Goal: Task Accomplishment & Management: Use online tool/utility

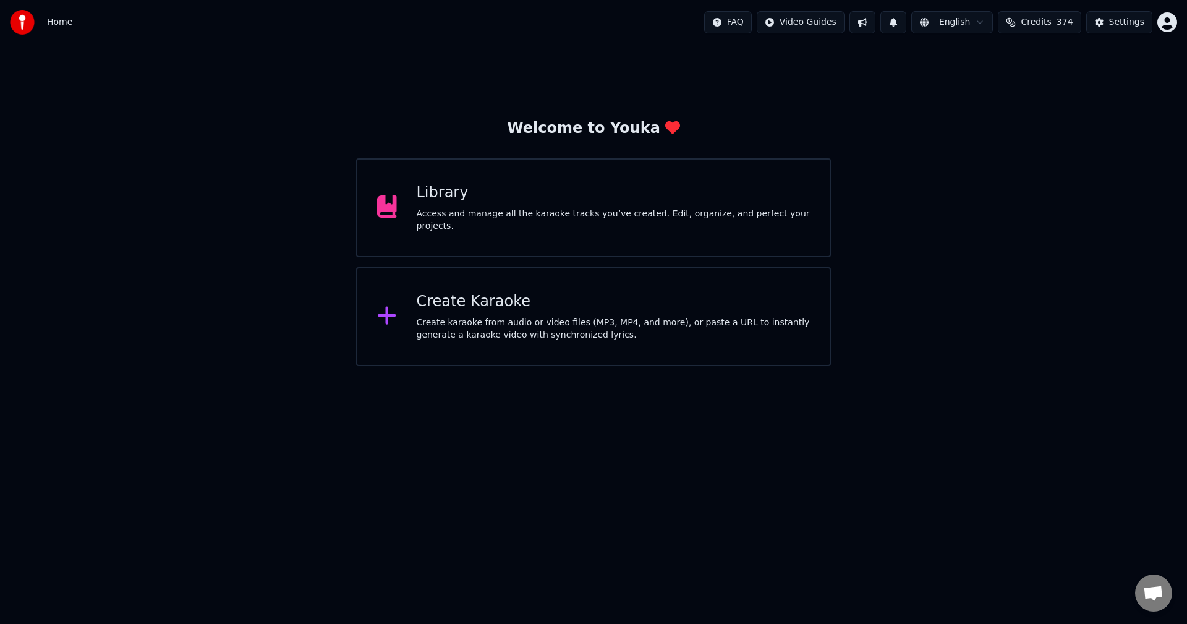
click at [709, 184] on div "Library Access and manage all the karaoke tracks you’ve created. Edit, organize…" at bounding box center [593, 207] width 475 height 99
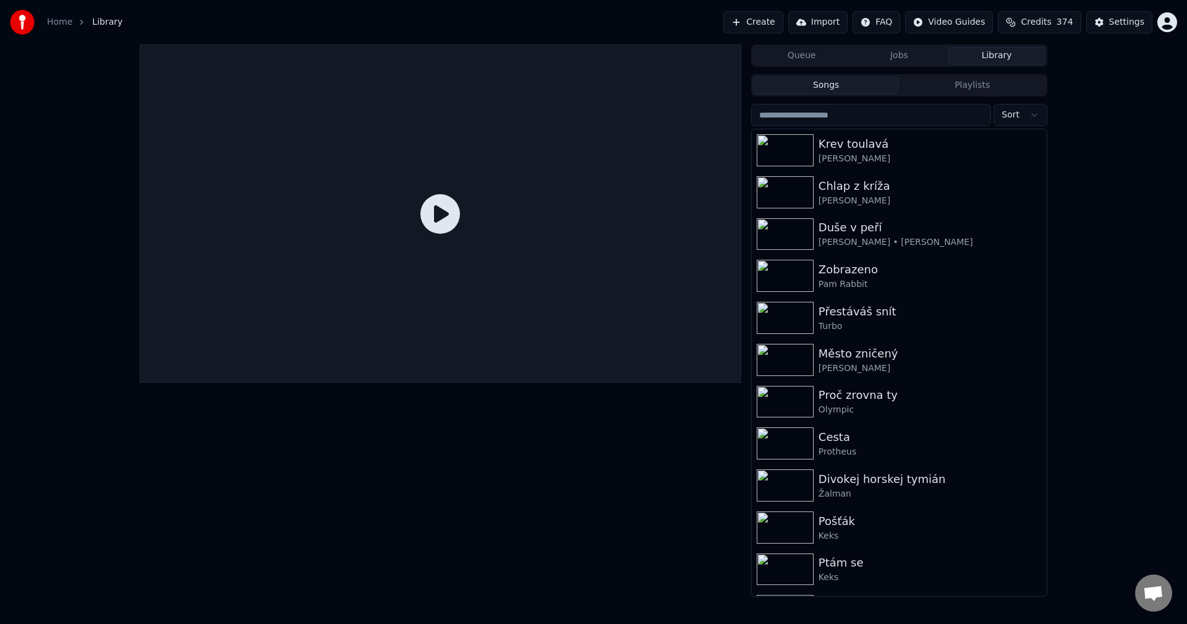
click at [778, 19] on button "Create" at bounding box center [753, 22] width 60 height 22
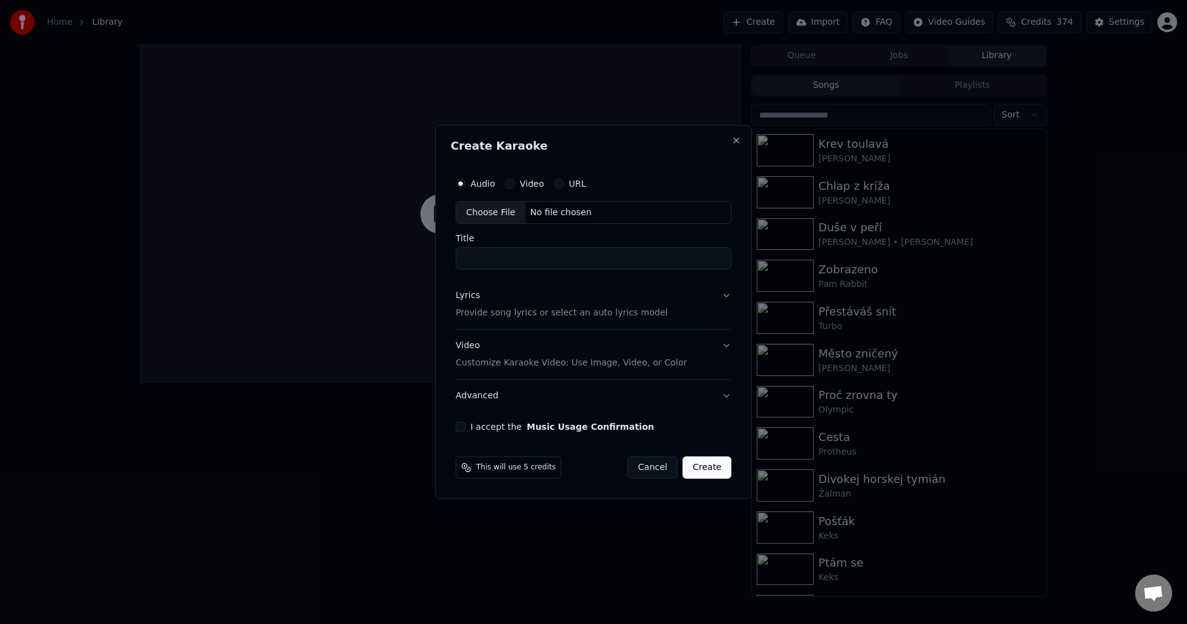
click at [552, 213] on div "No file chosen" at bounding box center [561, 212] width 71 height 12
type input "**********"
click at [477, 297] on div "Lyrics Provide song lyrics or select an auto lyrics model" at bounding box center [559, 305] width 212 height 30
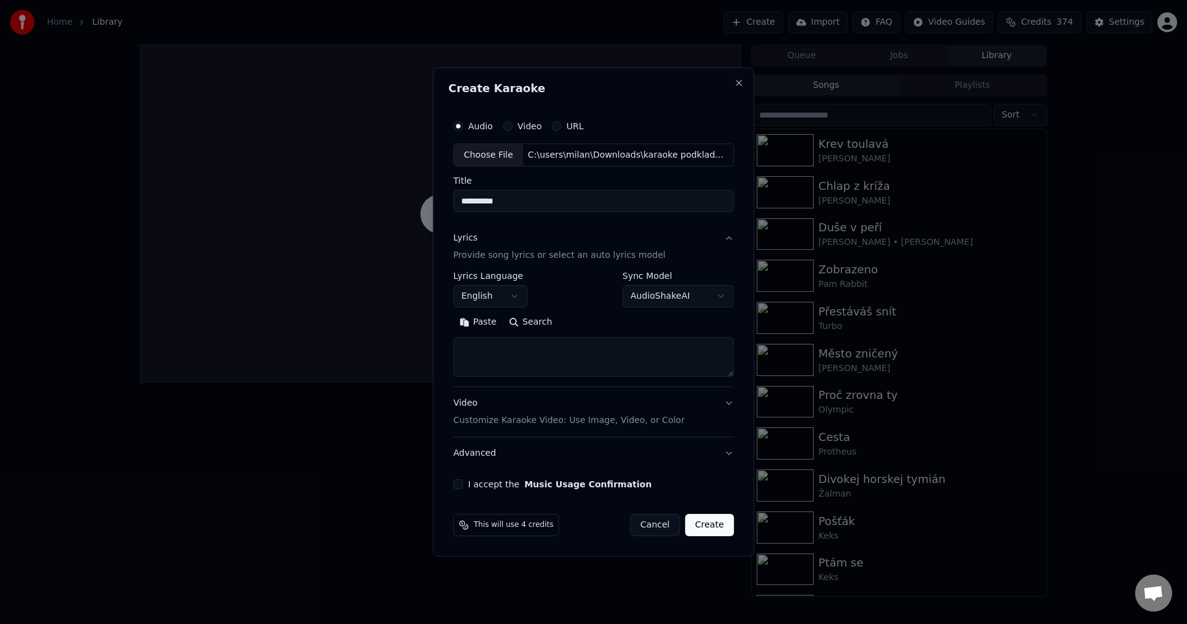
click at [480, 296] on body "**********" at bounding box center [593, 312] width 1187 height 624
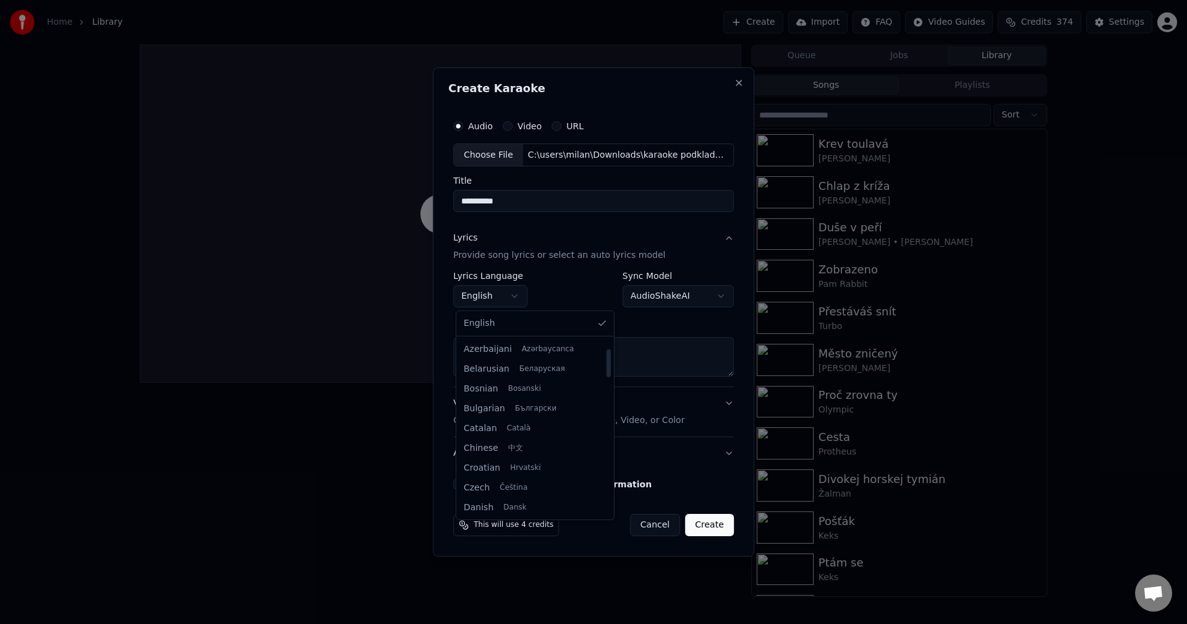
scroll to position [62, 0]
select select "**"
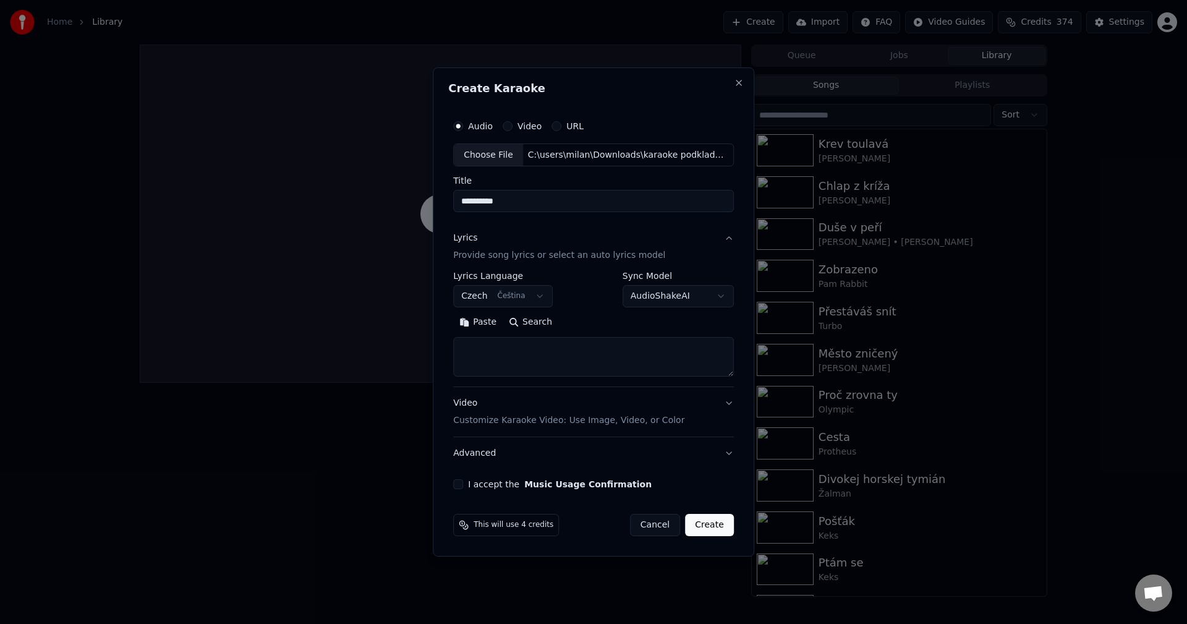
click at [482, 324] on button "Paste" at bounding box center [477, 323] width 49 height 20
click at [566, 324] on button "Expand" at bounding box center [587, 323] width 58 height 20
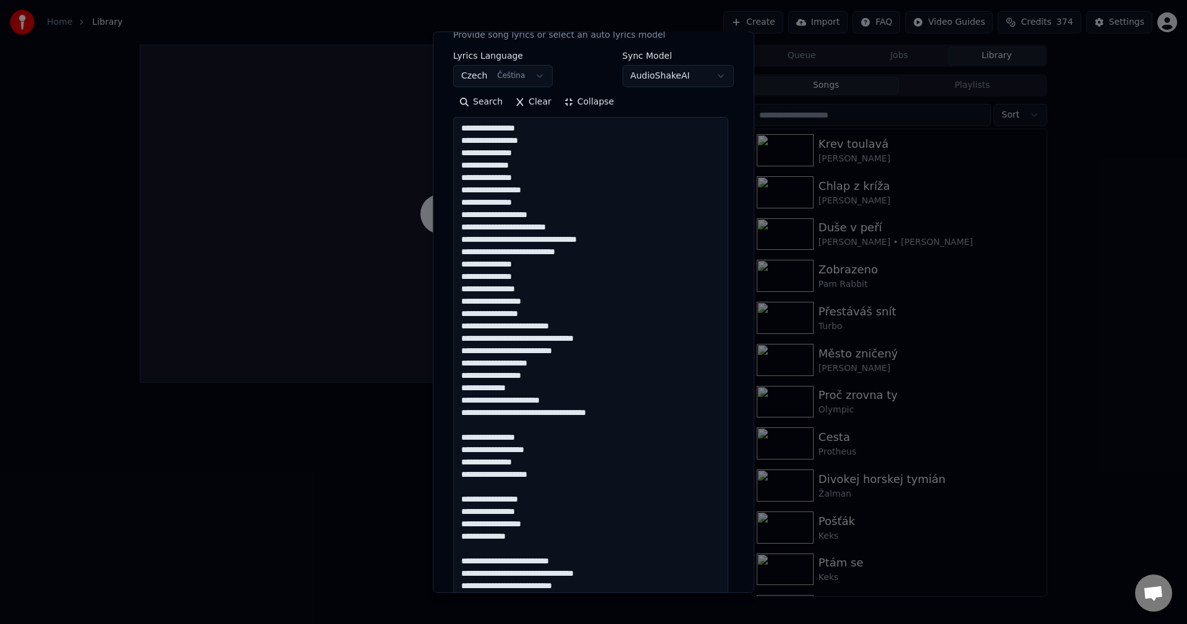
scroll to position [185, 0]
click at [617, 415] on textarea at bounding box center [590, 528] width 275 height 825
click at [555, 463] on textarea at bounding box center [590, 528] width 275 height 825
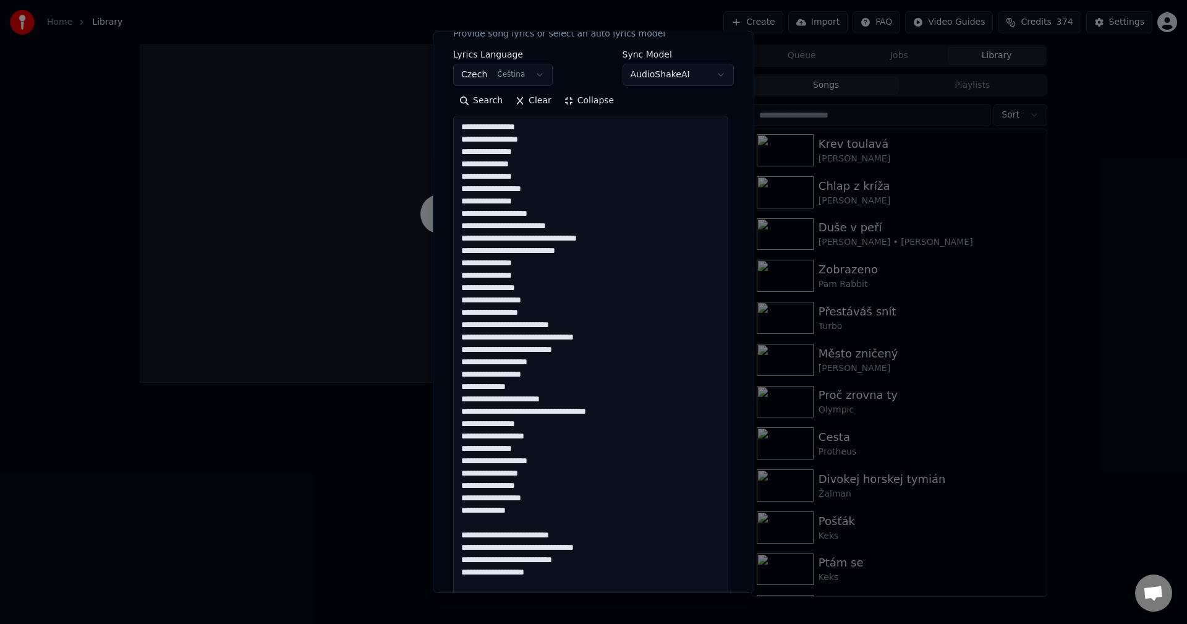
click at [534, 509] on textarea at bounding box center [590, 528] width 275 height 825
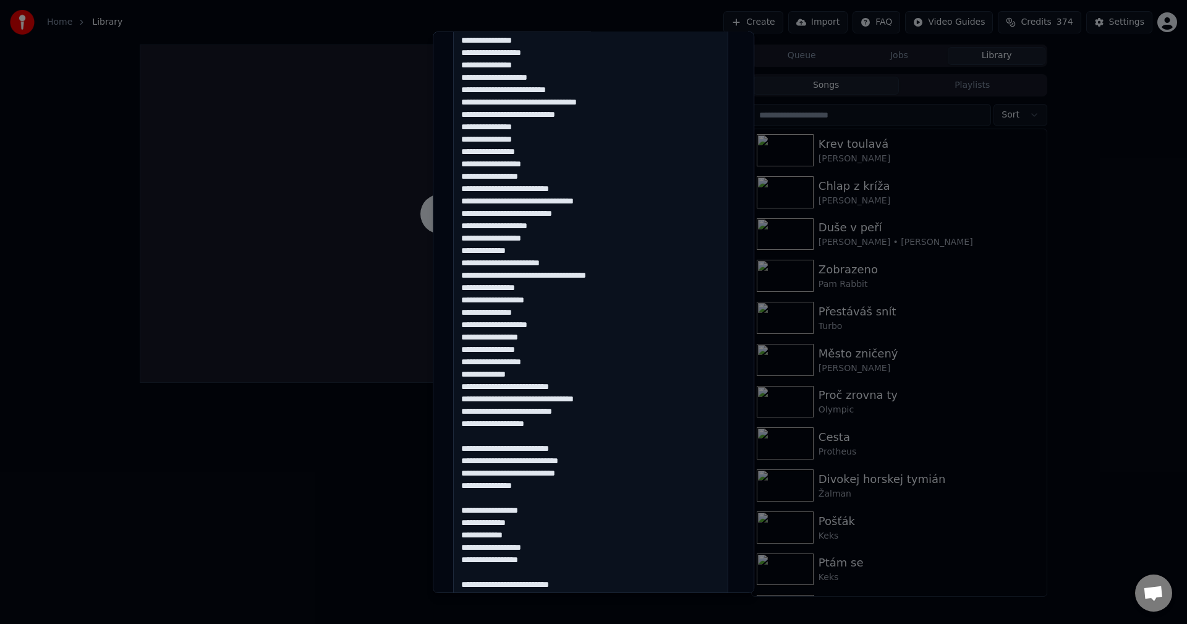
scroll to position [371, 0]
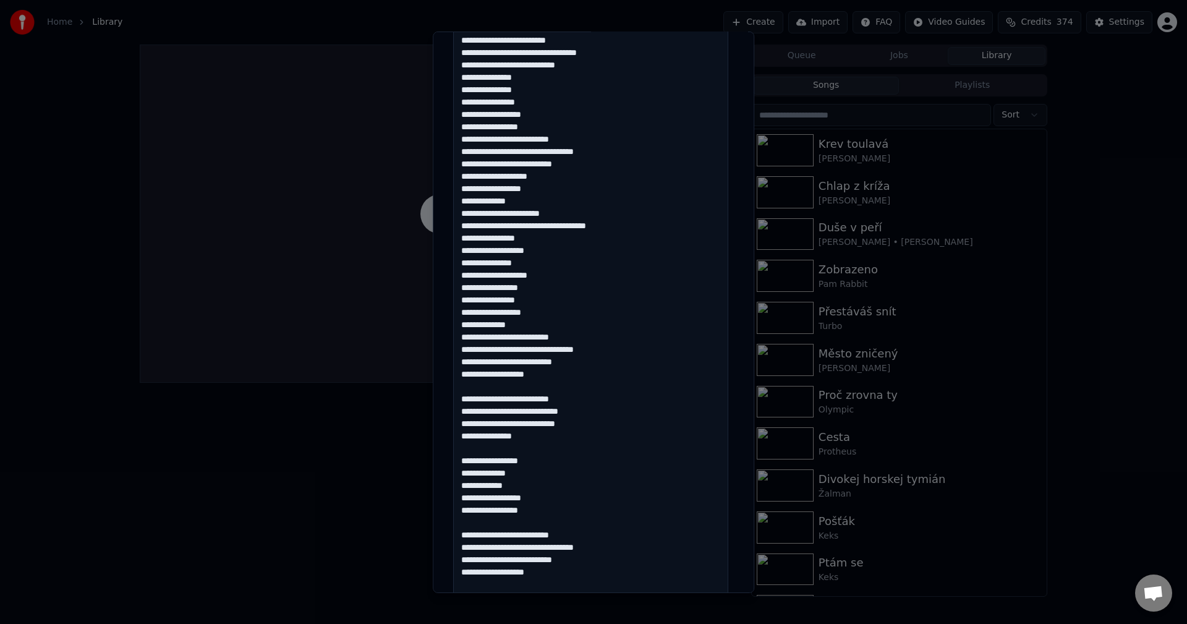
click at [564, 380] on textarea at bounding box center [590, 342] width 275 height 825
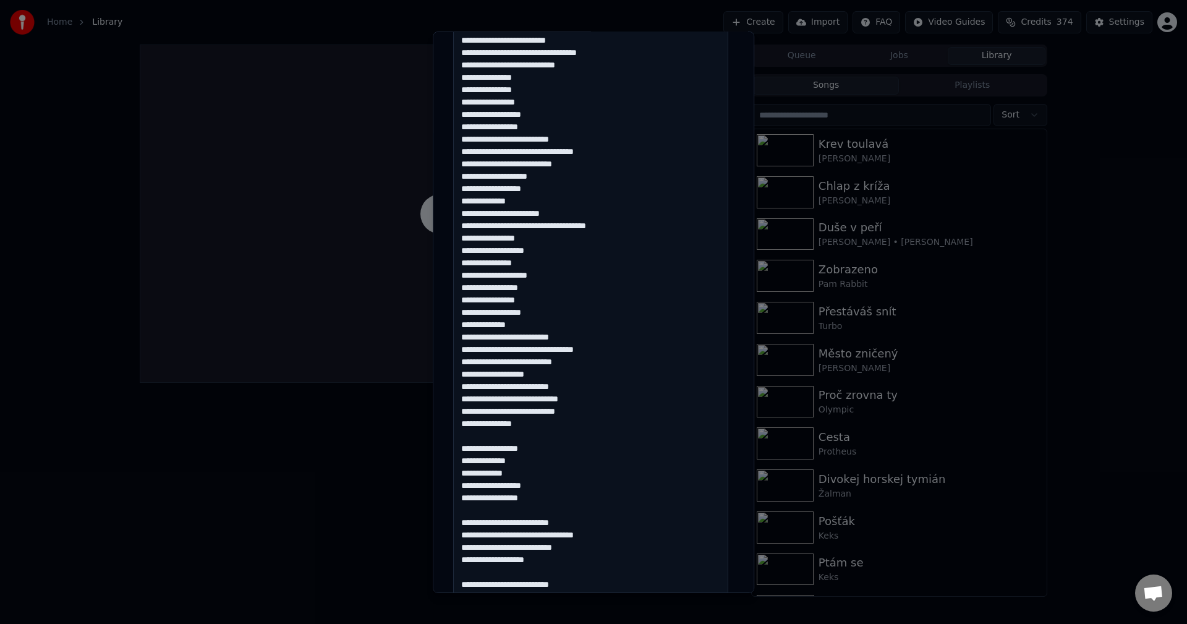
click at [547, 426] on textarea at bounding box center [590, 342] width 275 height 825
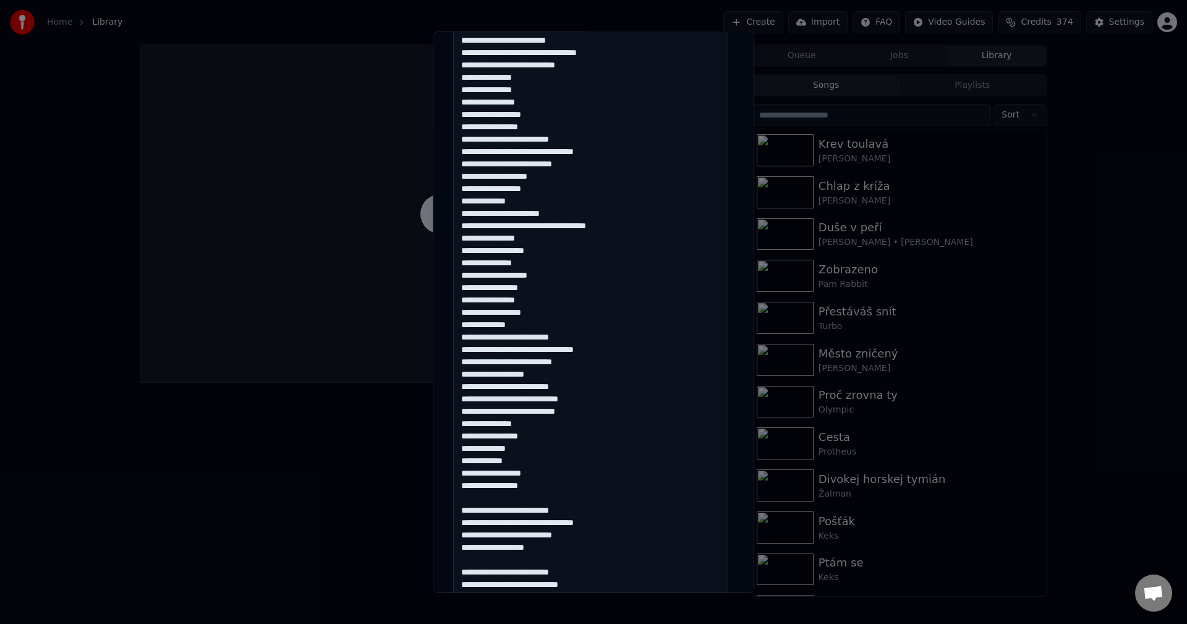
click at [543, 488] on textarea at bounding box center [590, 342] width 275 height 825
click at [558, 540] on textarea at bounding box center [590, 342] width 275 height 825
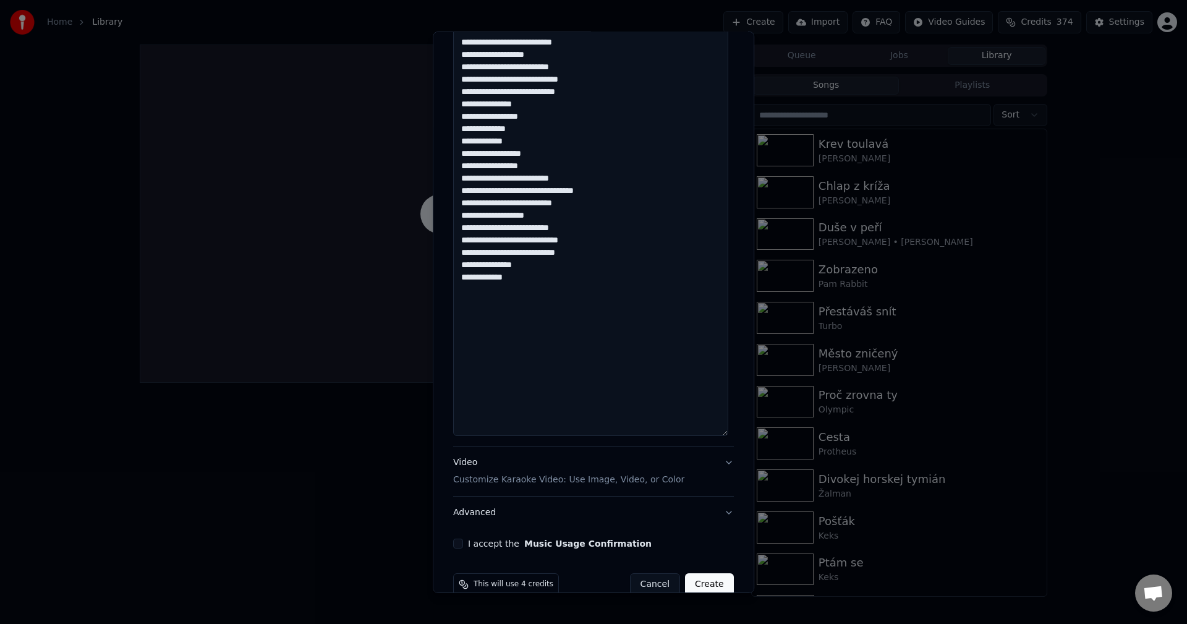
scroll to position [713, 0]
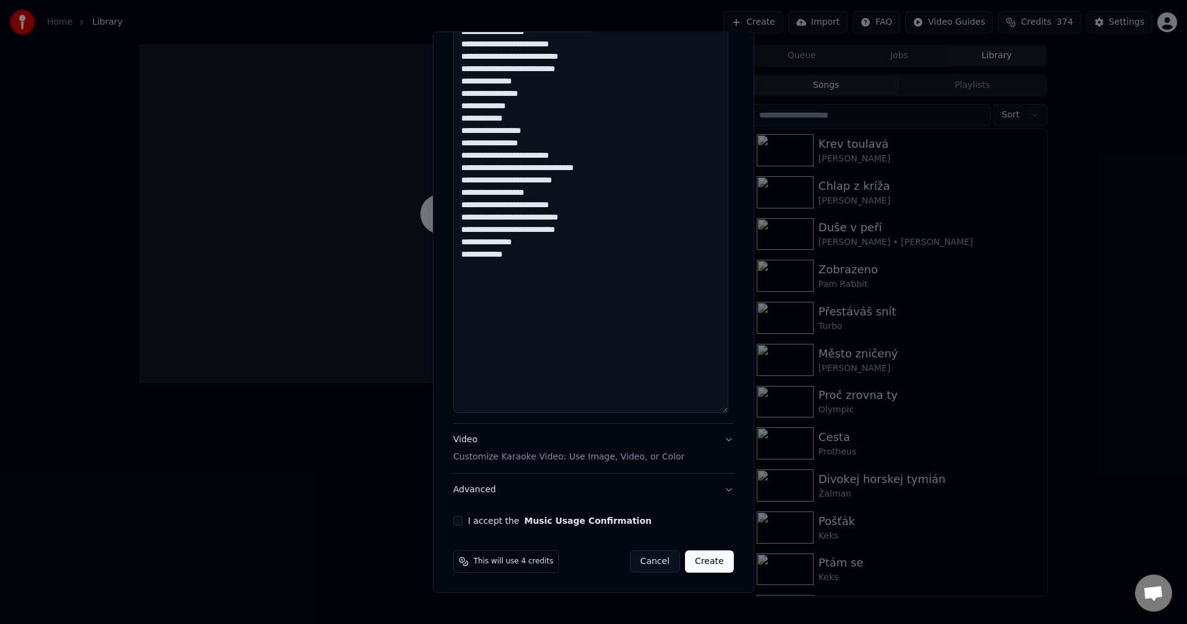
type textarea "**********"
click at [460, 522] on button "I accept the Music Usage Confirmation" at bounding box center [458, 521] width 10 height 10
click at [696, 563] on button "Create" at bounding box center [709, 561] width 49 height 22
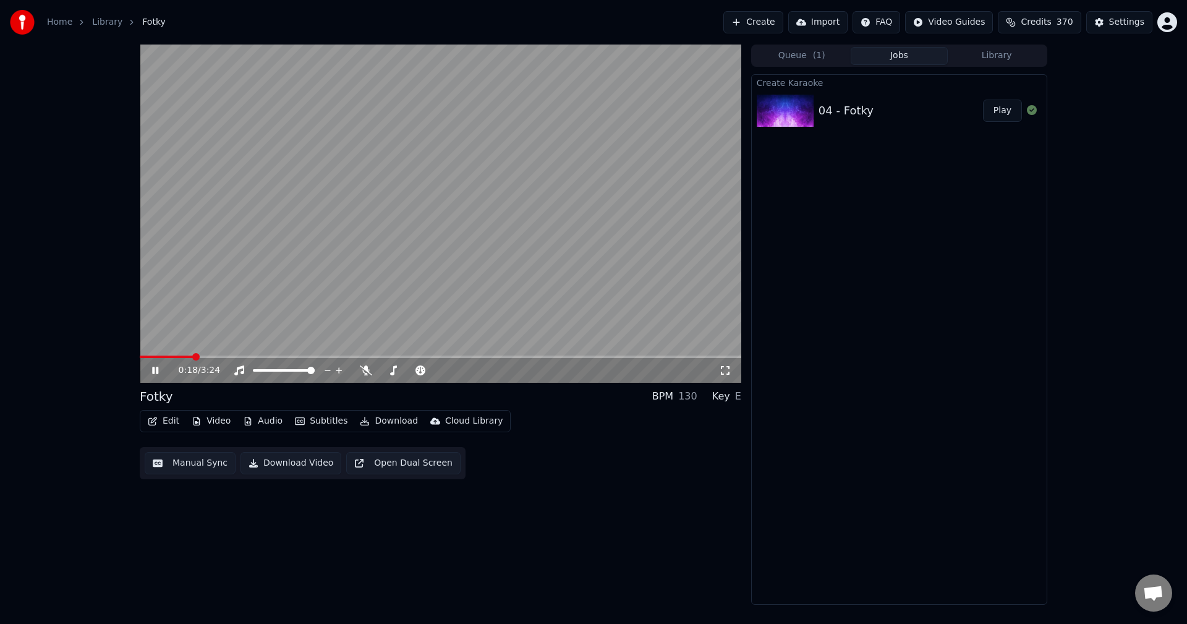
click at [209, 462] on button "Manual Sync" at bounding box center [190, 463] width 91 height 22
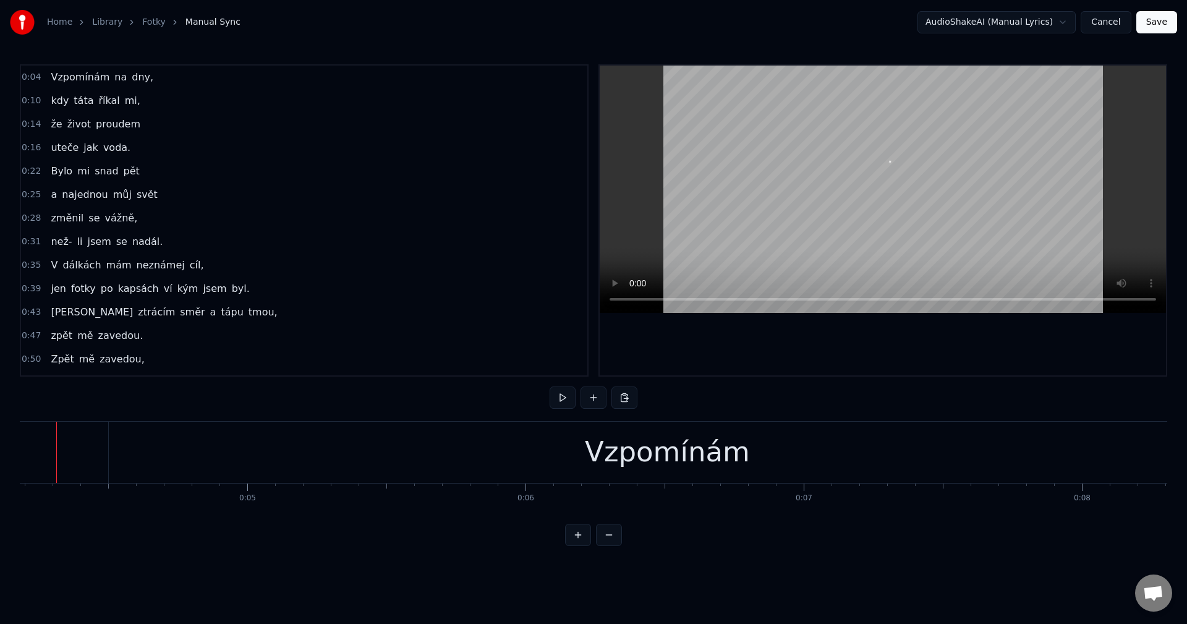
scroll to position [0, 1138]
click at [554, 404] on button at bounding box center [563, 397] width 26 height 22
click at [561, 400] on button at bounding box center [563, 397] width 26 height 22
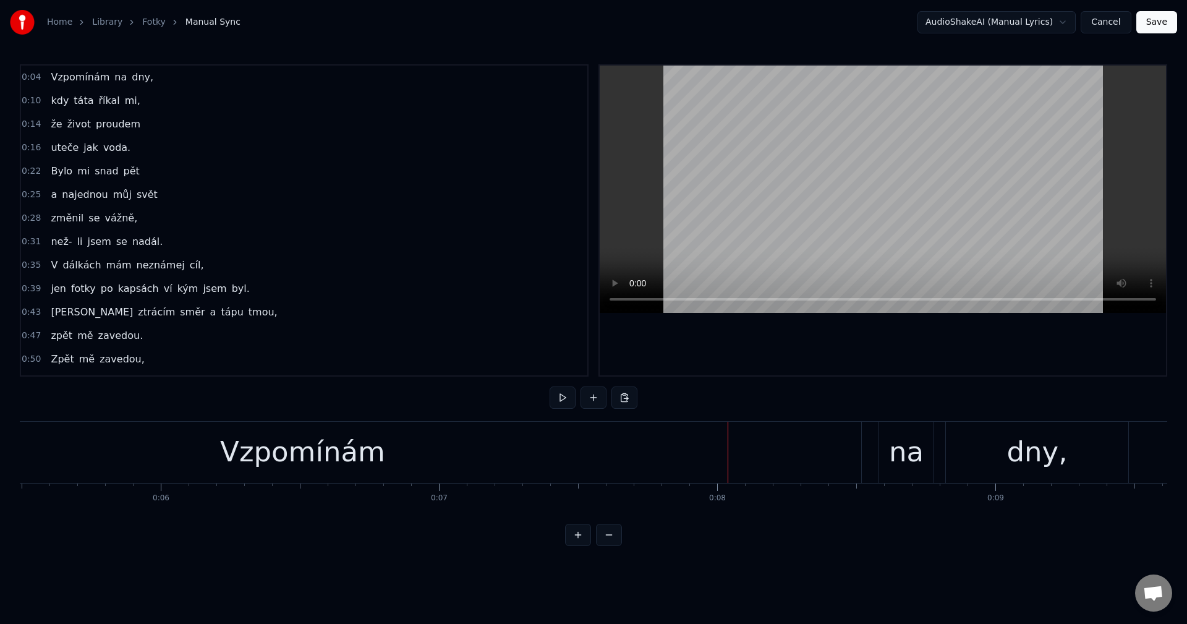
scroll to position [0, 1373]
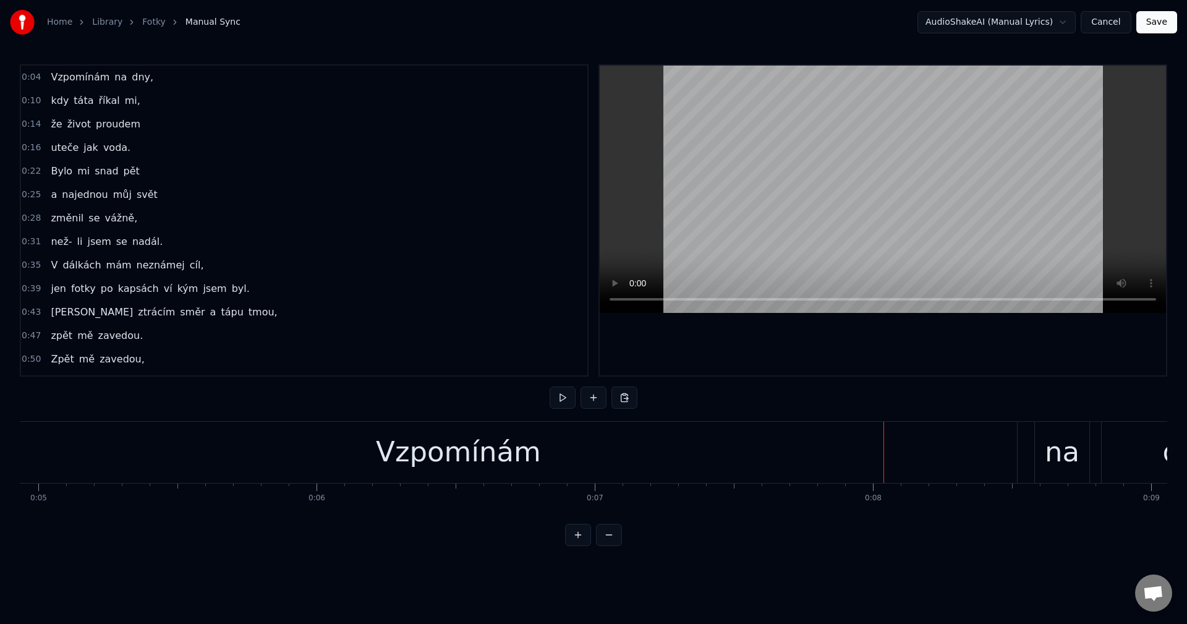
click at [187, 446] on div "Vzpomínám" at bounding box center [458, 452] width 1117 height 61
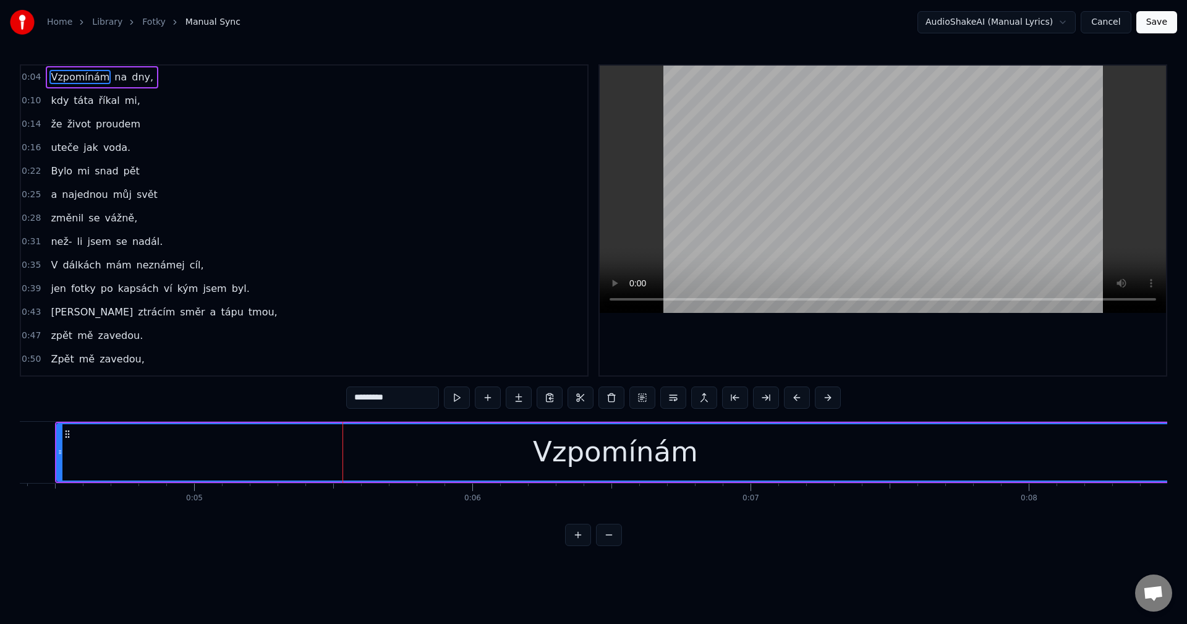
scroll to position [0, 1154]
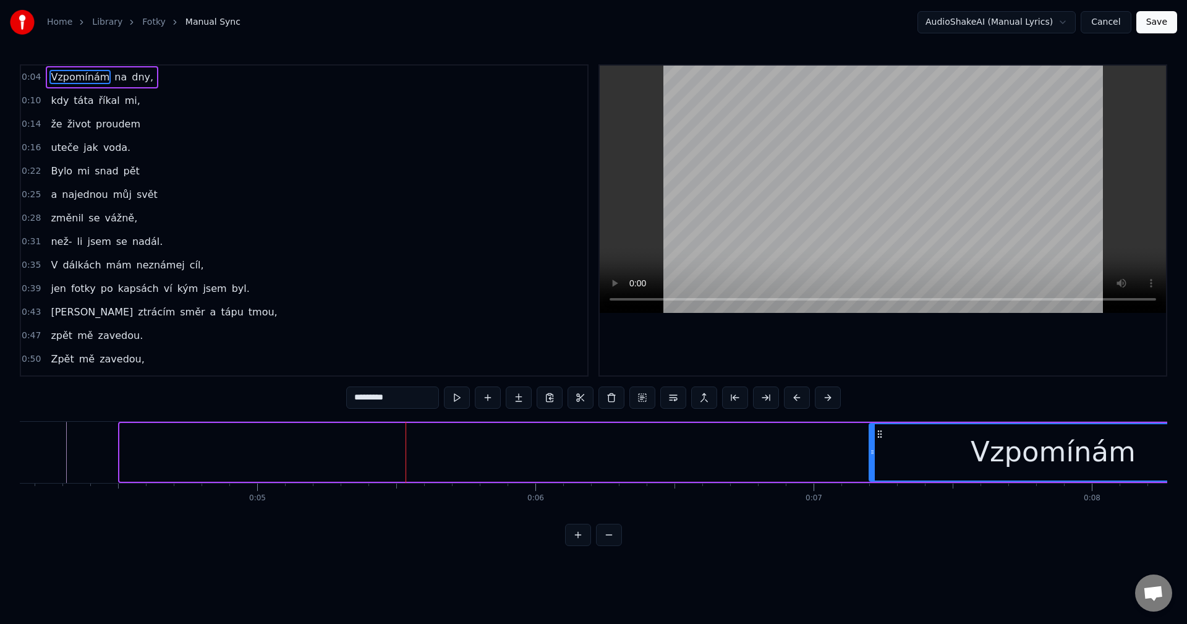
drag, startPoint x: 124, startPoint y: 454, endPoint x: 873, endPoint y: 414, distance: 750.4
click at [873, 414] on div "0:04 Vzpomínám na dny, 0:10 kdy táta říkal mi, 0:14 že život proudem 0:16 uteče…" at bounding box center [593, 305] width 1147 height 482
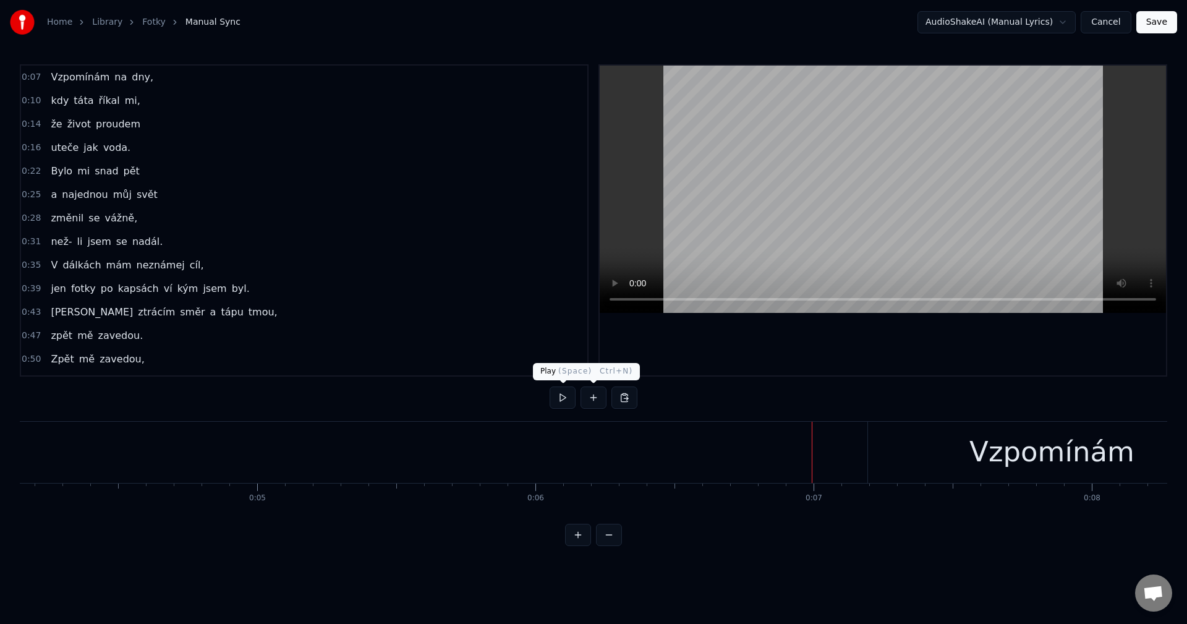
click at [568, 401] on button at bounding box center [563, 397] width 26 height 22
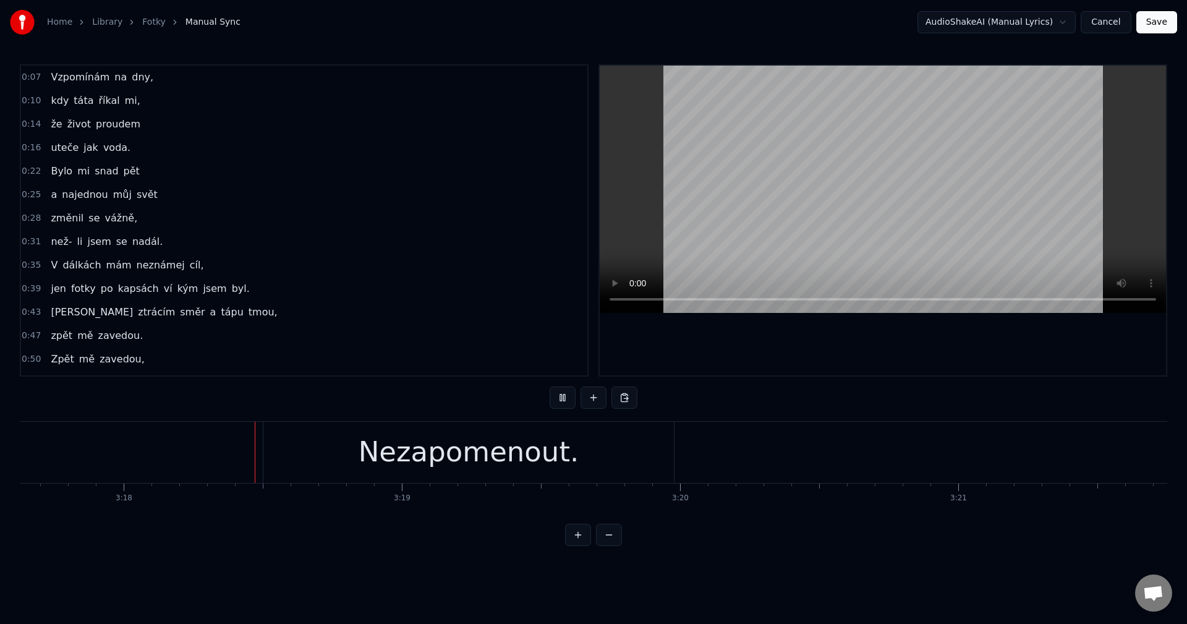
scroll to position [0, 55005]
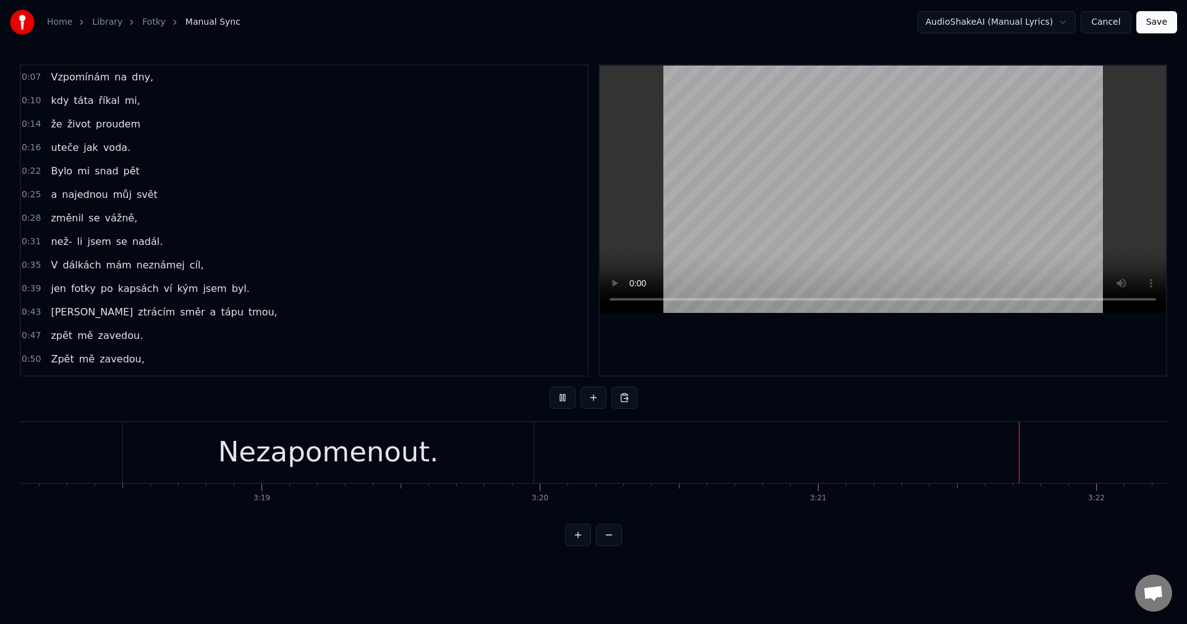
click at [1153, 21] on button "Save" at bounding box center [1156, 22] width 41 height 22
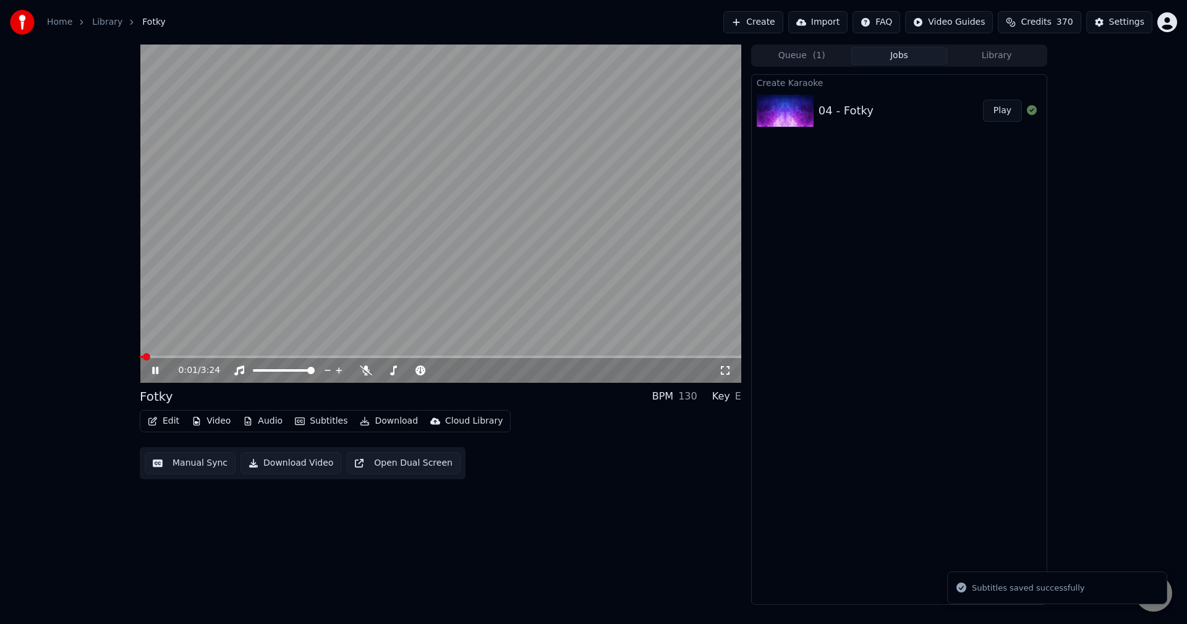
drag, startPoint x: 158, startPoint y: 374, endPoint x: 194, endPoint y: 379, distance: 36.2
click at [158, 373] on icon at bounding box center [164, 370] width 29 height 10
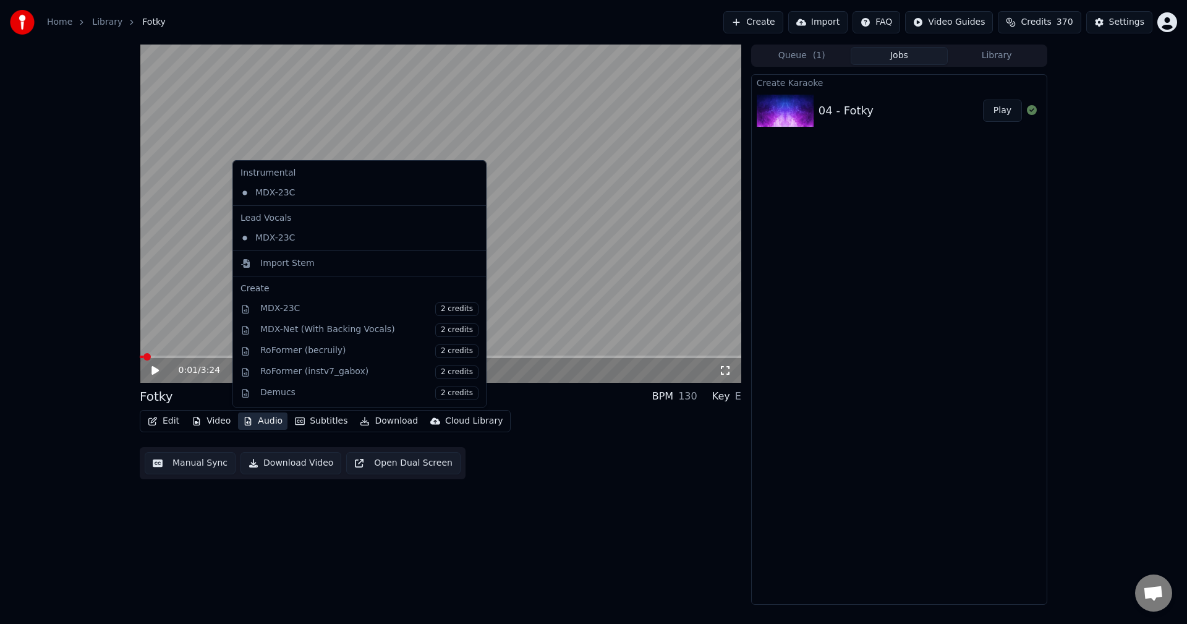
click at [276, 420] on button "Audio" at bounding box center [262, 420] width 49 height 17
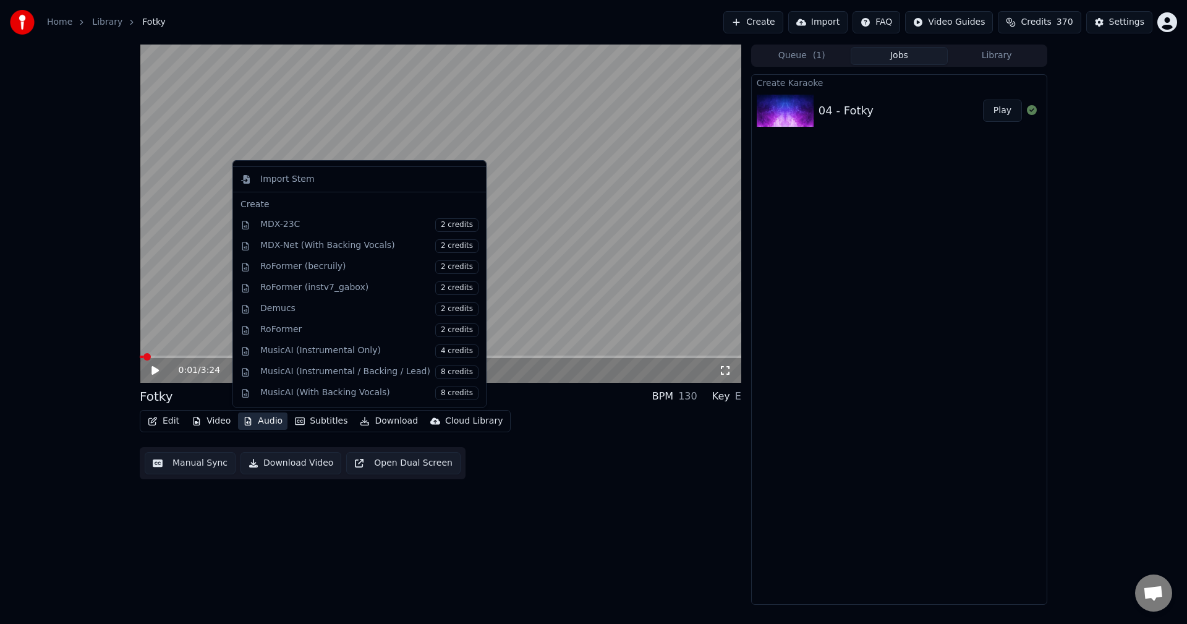
scroll to position [124, 0]
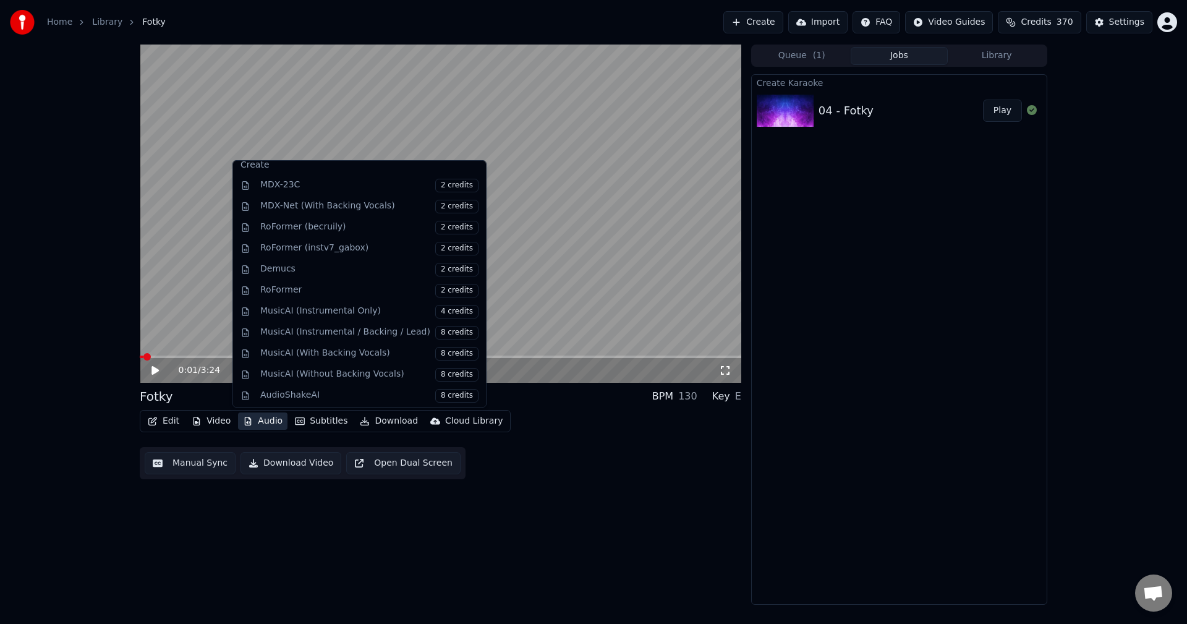
click at [649, 451] on div "Edit Video Audio Subtitles Download Cloud Library Manual Sync Download Video Op…" at bounding box center [441, 444] width 602 height 69
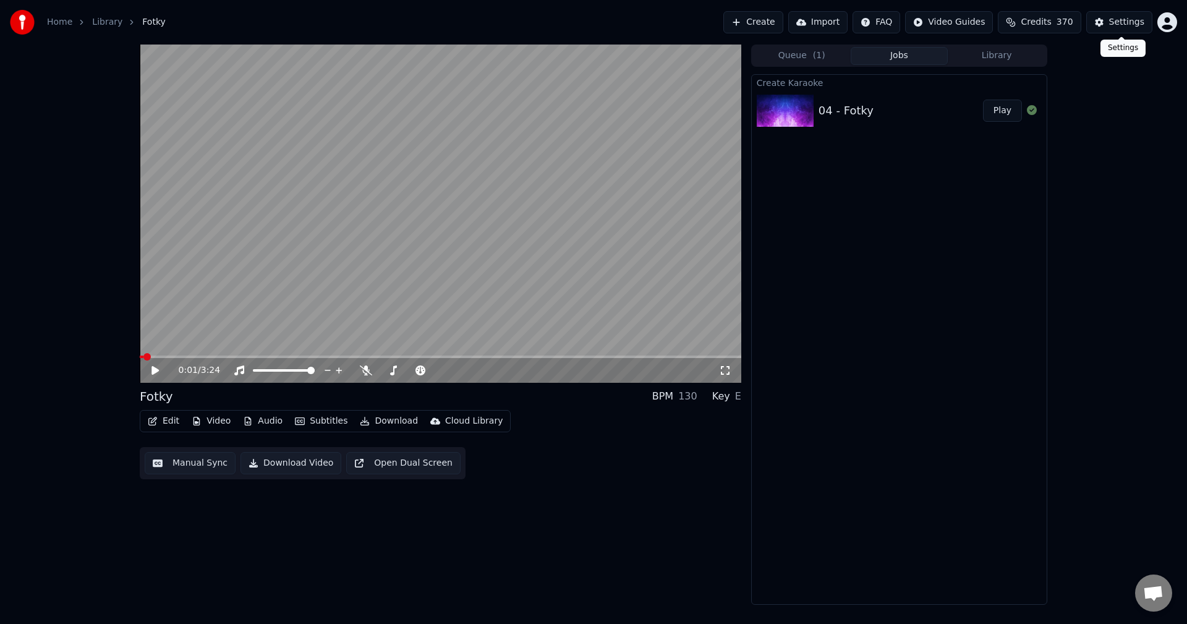
click at [1111, 22] on button "Settings" at bounding box center [1119, 22] width 66 height 22
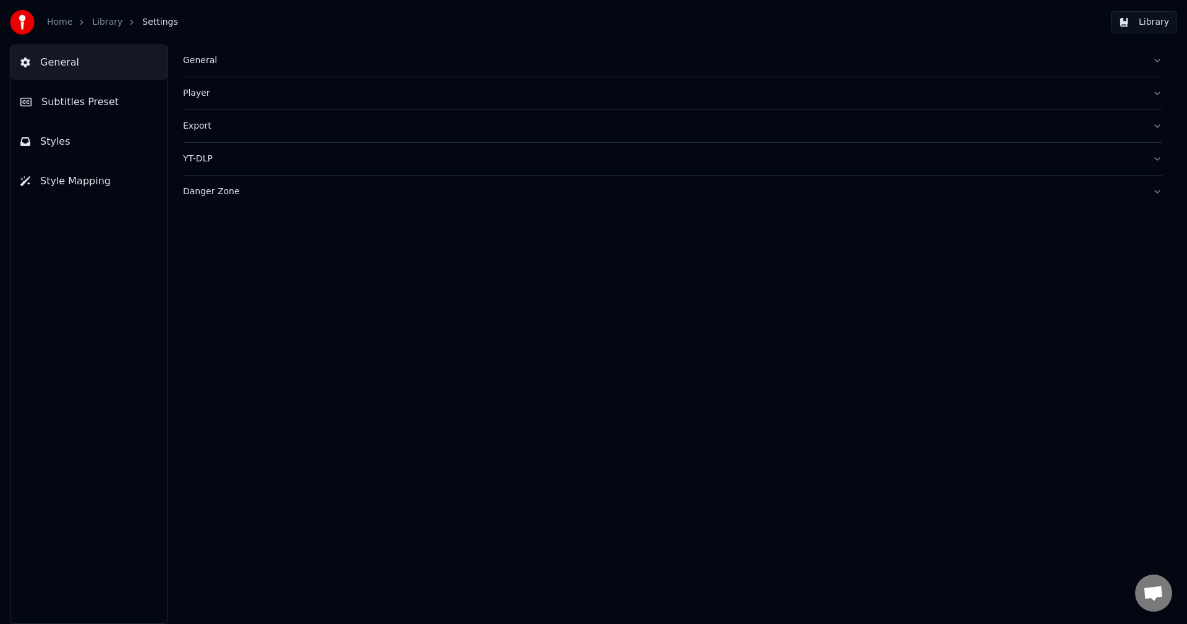
click at [250, 73] on button "General" at bounding box center [672, 61] width 979 height 32
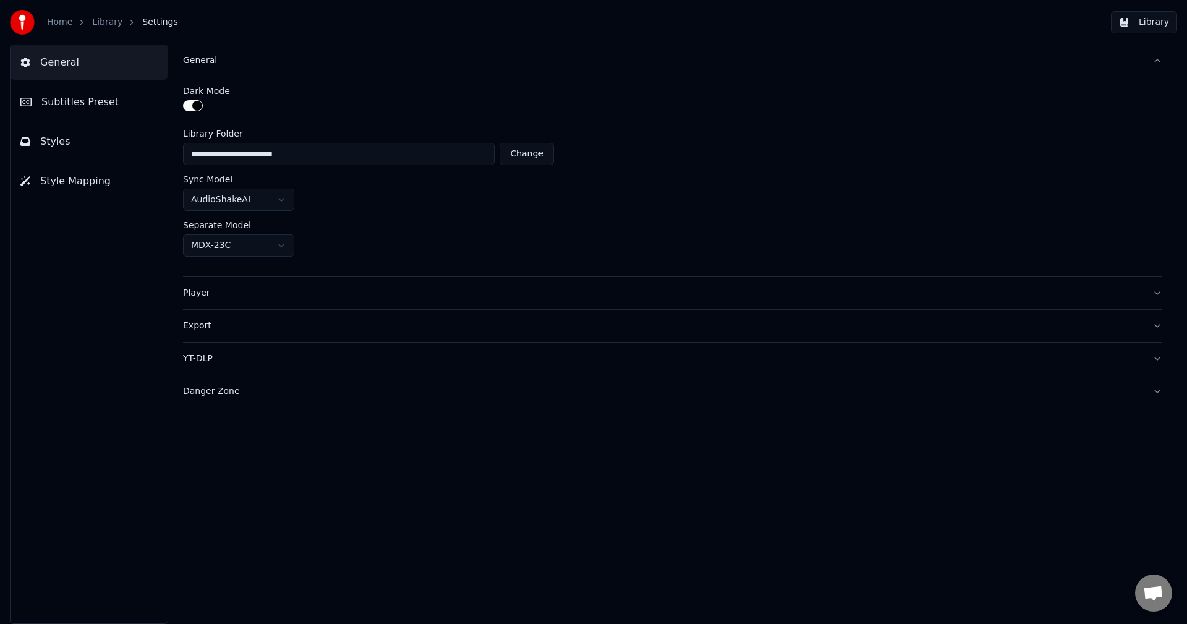
click at [258, 252] on html "**********" at bounding box center [593, 312] width 1187 height 624
click at [438, 232] on html "**********" at bounding box center [593, 312] width 1187 height 624
click at [102, 25] on link "Library" at bounding box center [107, 22] width 30 height 12
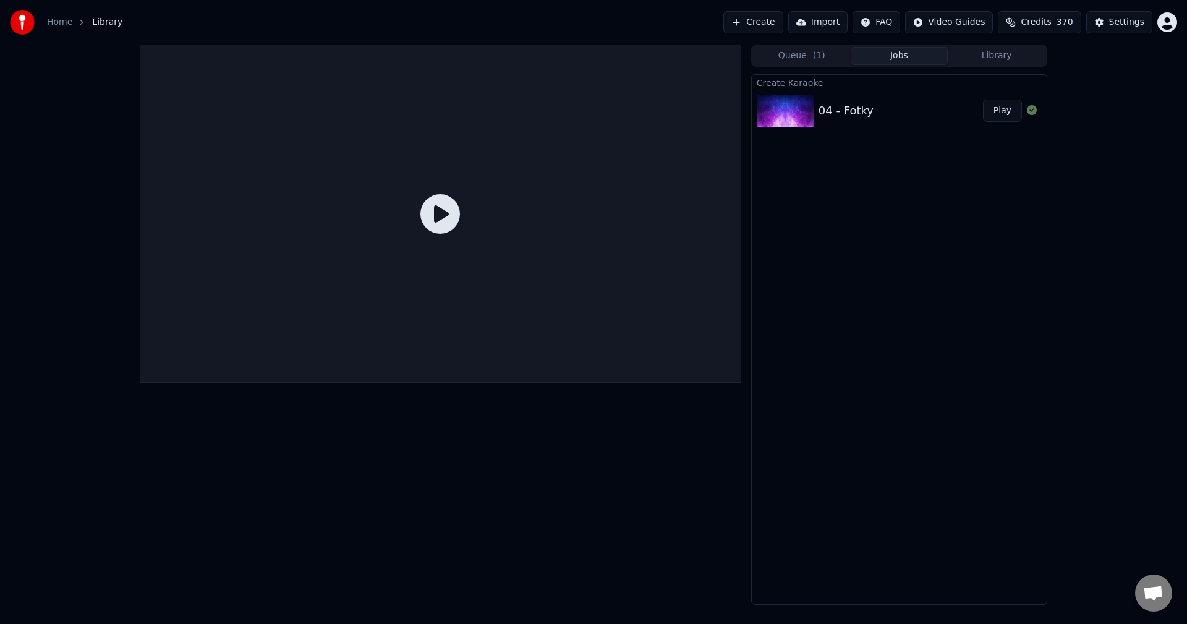
click at [990, 56] on button "Library" at bounding box center [997, 56] width 98 height 18
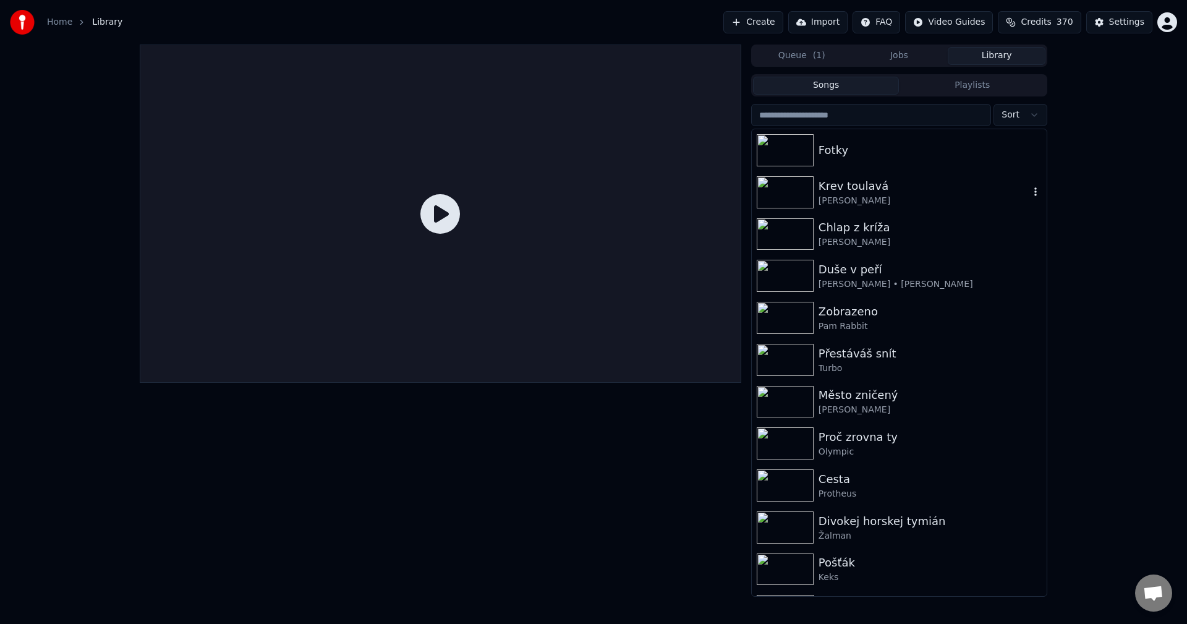
click at [913, 204] on div "[PERSON_NAME]" at bounding box center [924, 201] width 211 height 12
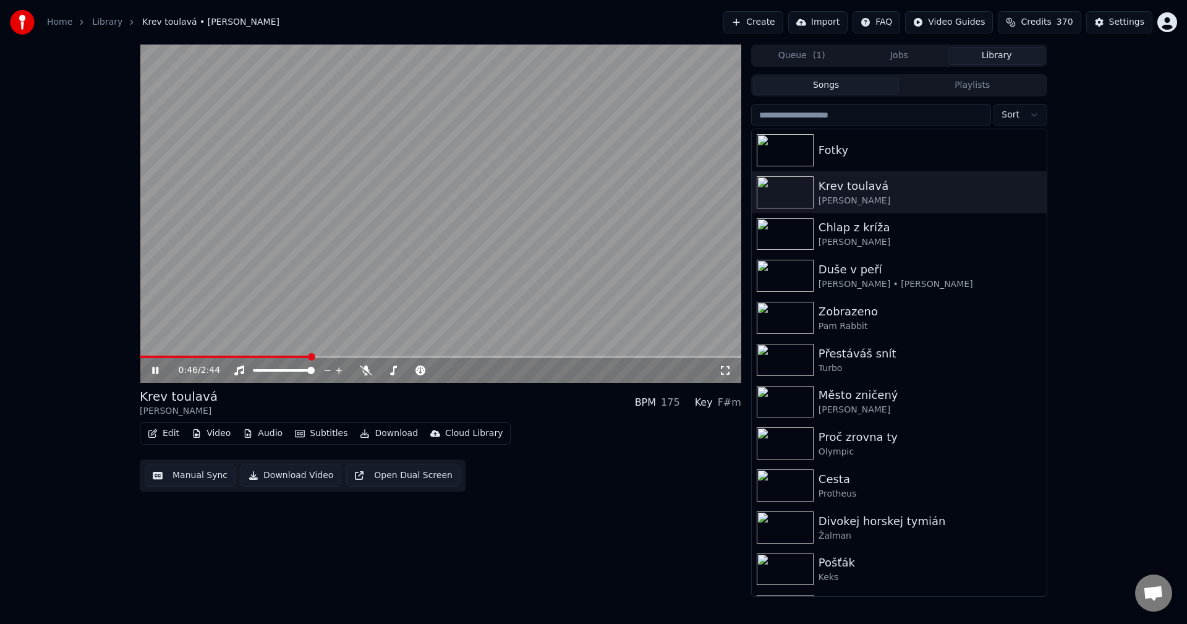
click at [220, 431] on button "Video" at bounding box center [211, 433] width 49 height 17
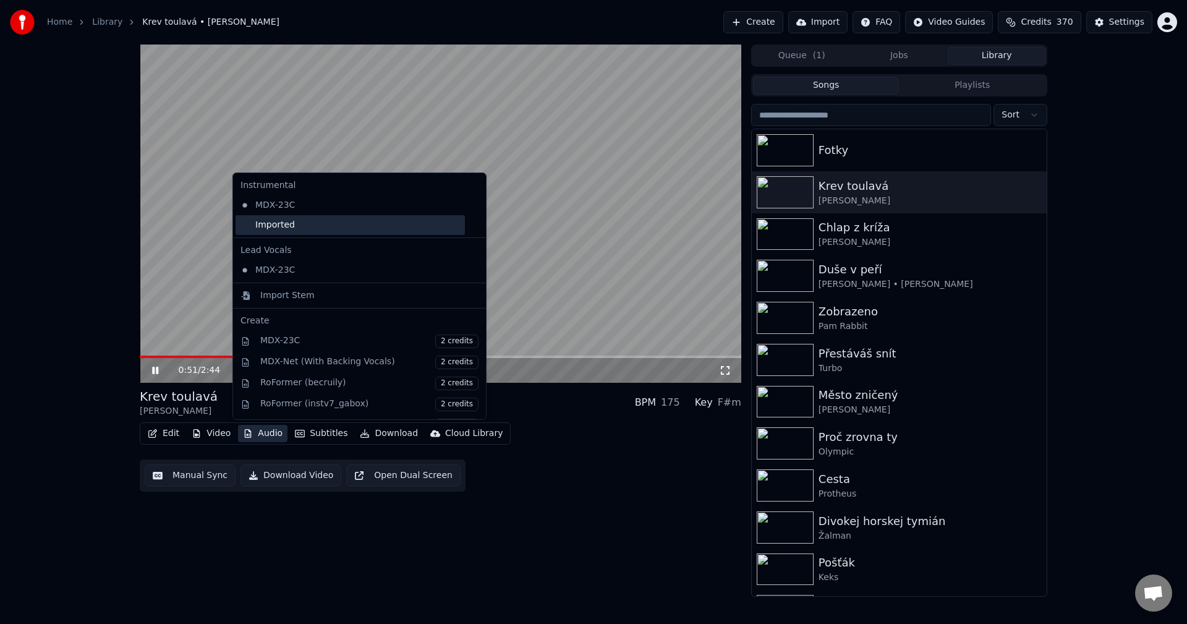
click at [272, 219] on div "Imported" at bounding box center [350, 225] width 229 height 20
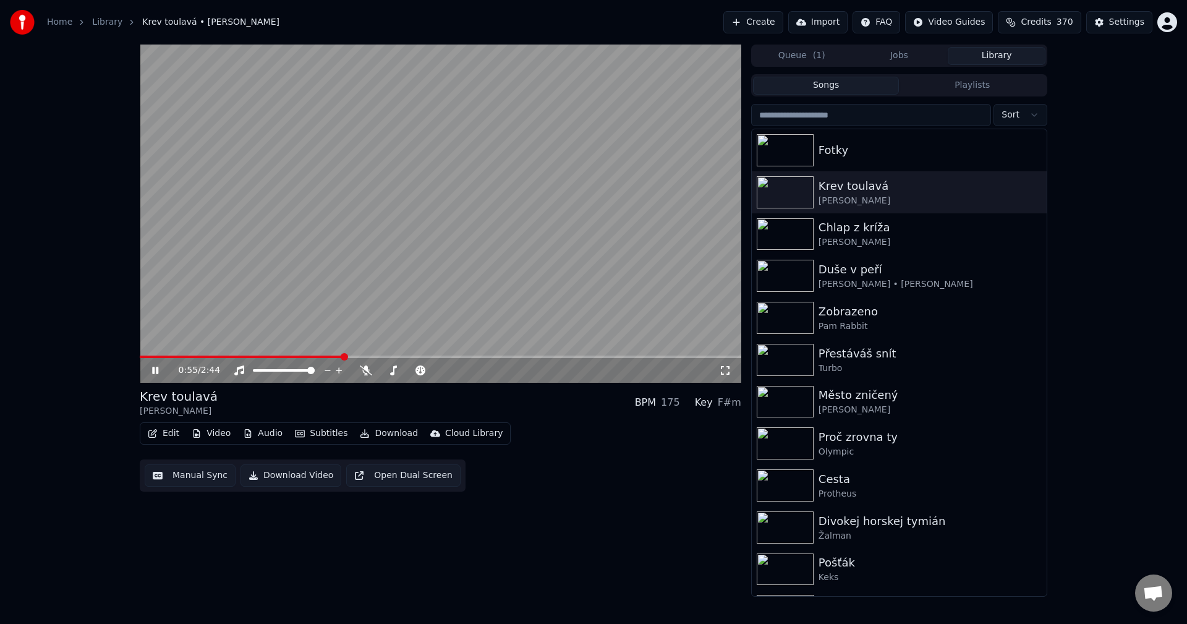
click at [155, 374] on icon at bounding box center [164, 370] width 29 height 10
click at [889, 155] on div "Fotky" at bounding box center [924, 150] width 211 height 17
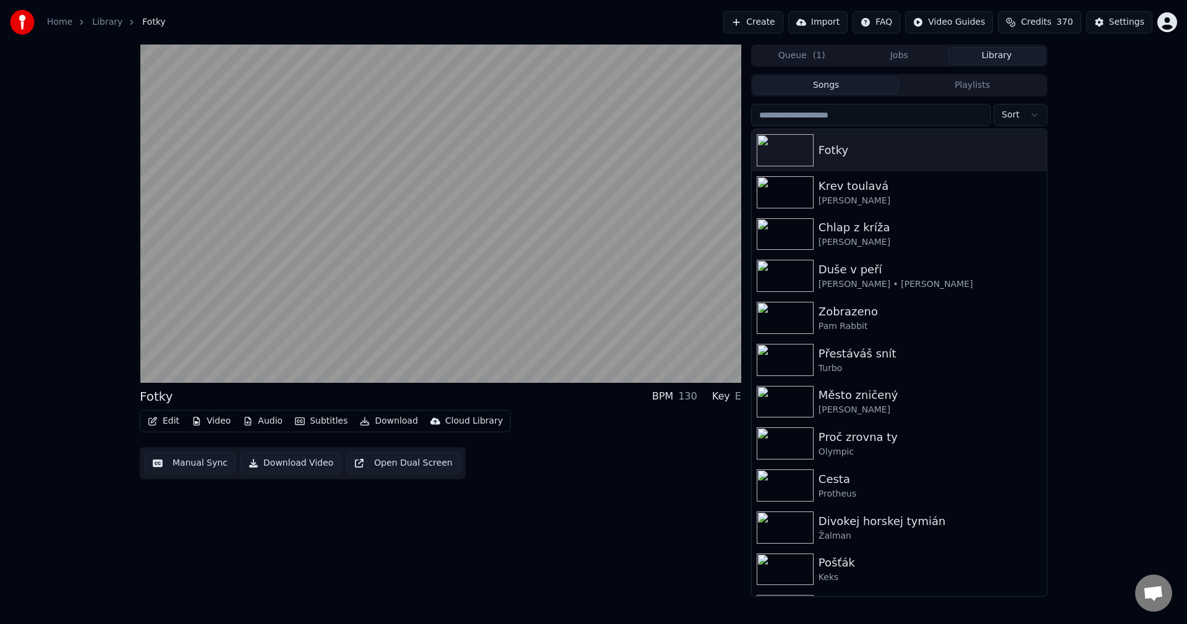
click at [257, 424] on button "Audio" at bounding box center [262, 420] width 49 height 17
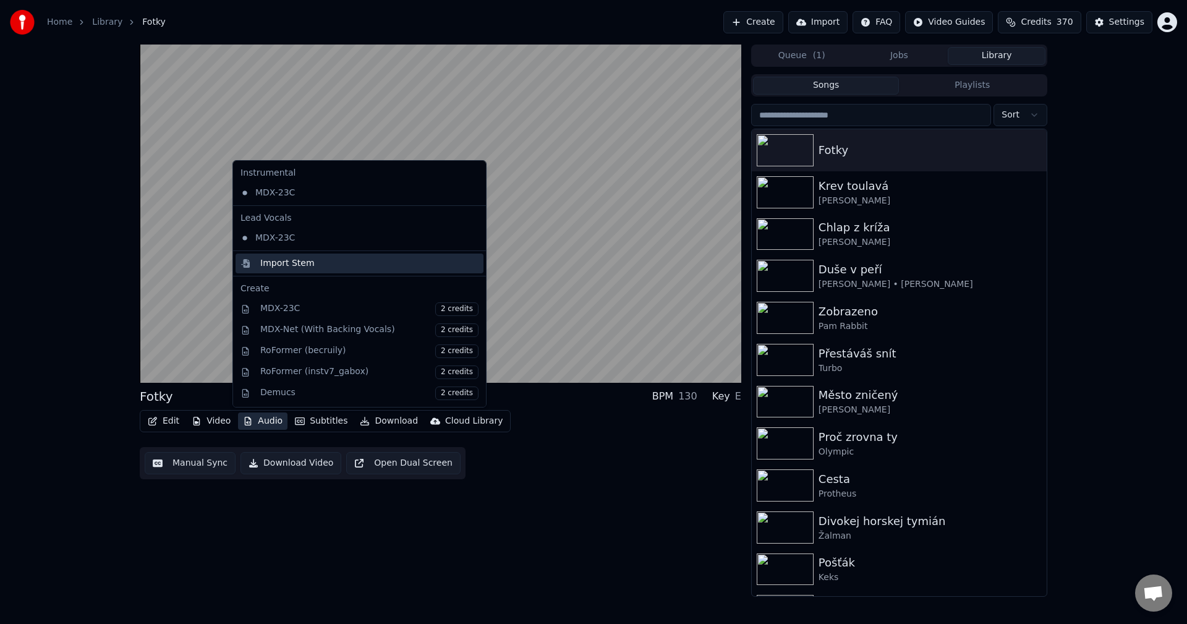
click at [294, 270] on div "Import Stem" at bounding box center [360, 263] width 248 height 20
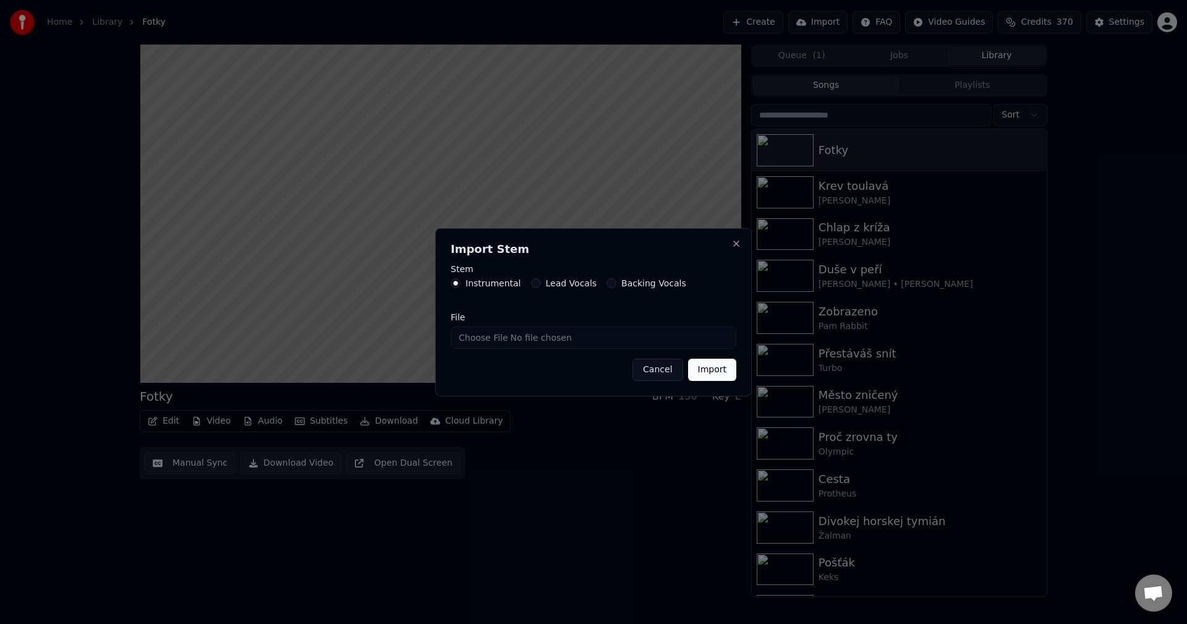
click at [530, 338] on input "File" at bounding box center [594, 337] width 286 height 22
type input "**********"
click at [718, 380] on button "Import" at bounding box center [712, 370] width 48 height 22
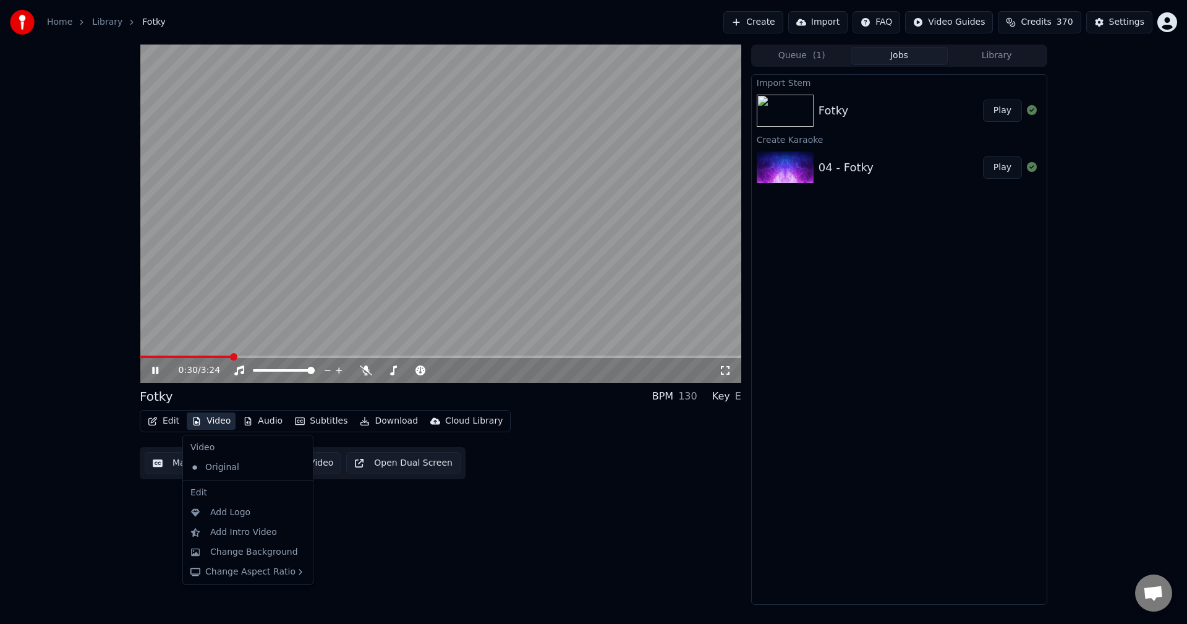
click at [223, 422] on button "Video" at bounding box center [211, 420] width 49 height 17
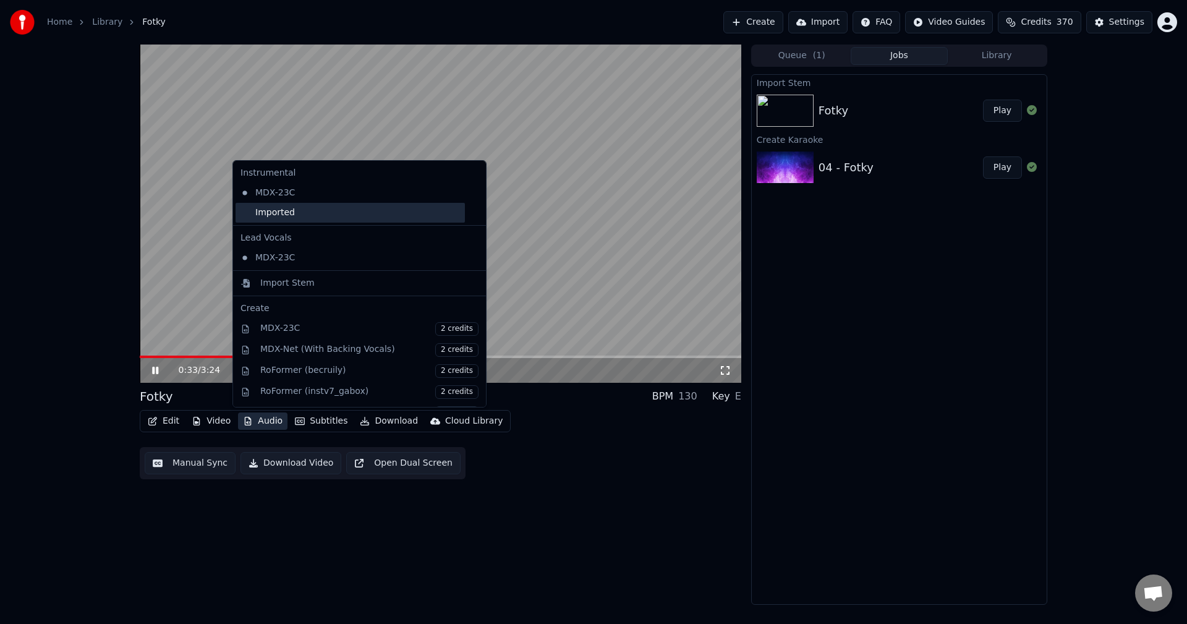
click at [302, 216] on div "Imported" at bounding box center [350, 213] width 229 height 20
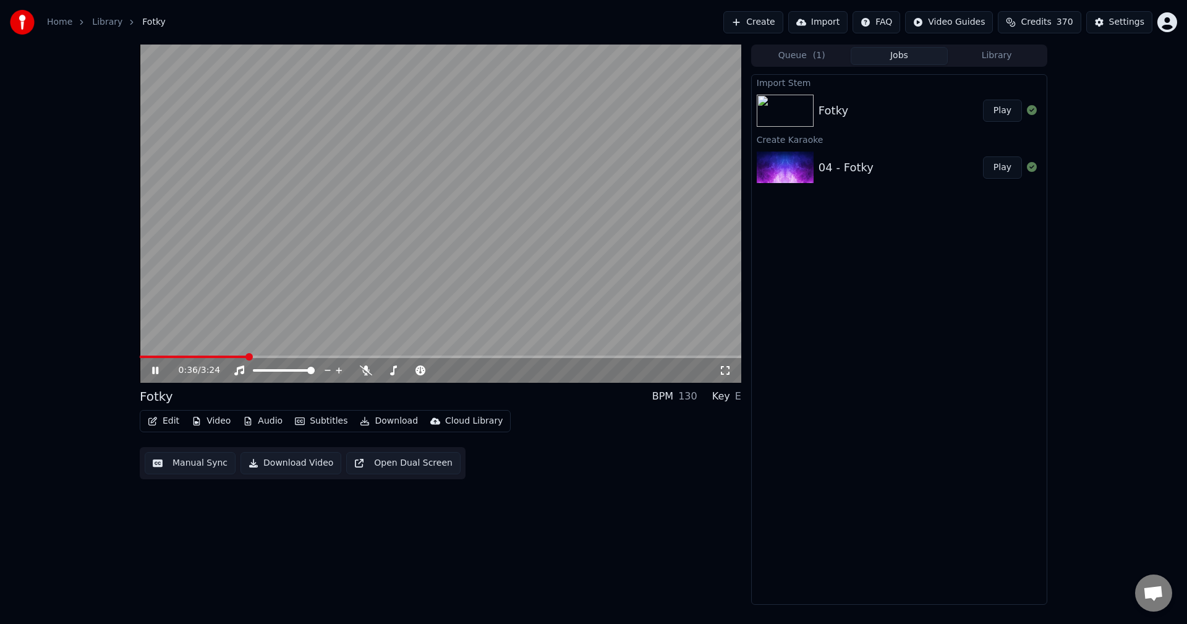
click at [212, 422] on button "Video" at bounding box center [211, 420] width 49 height 17
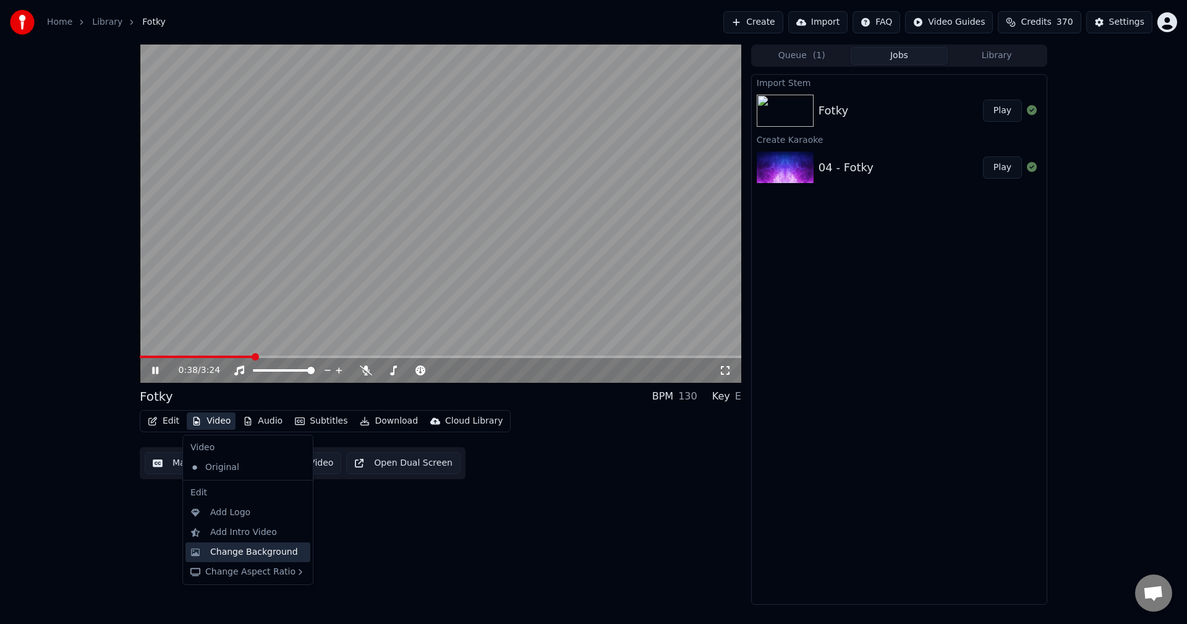
click at [241, 543] on div "Change Background" at bounding box center [247, 552] width 125 height 20
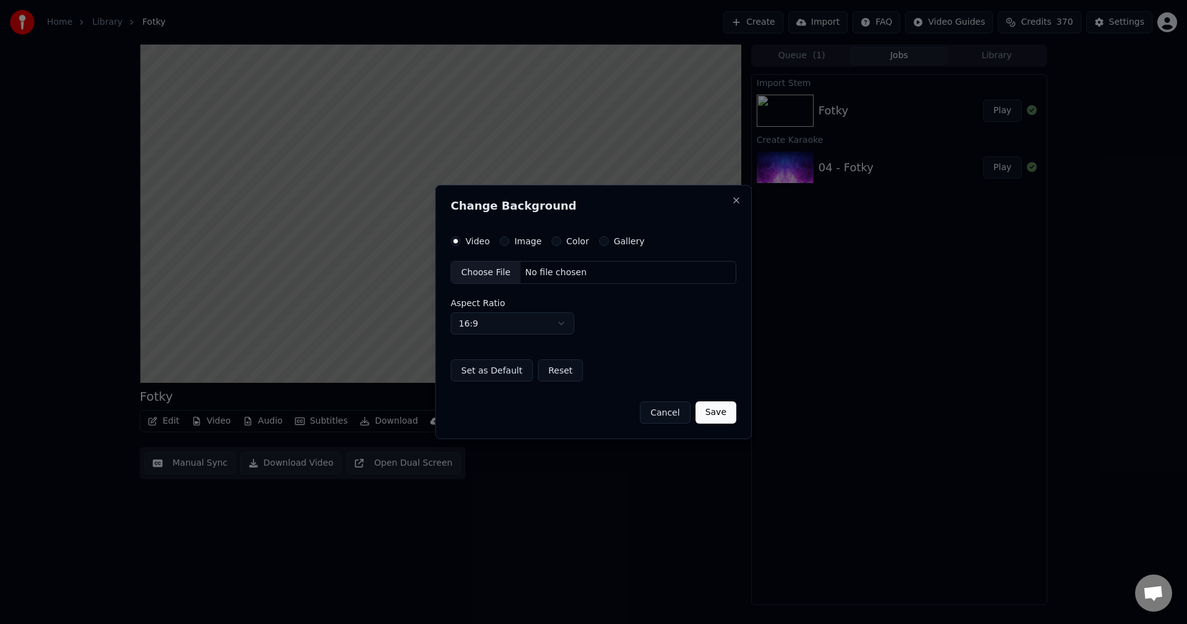
drag, startPoint x: 506, startPoint y: 232, endPoint x: 512, endPoint y: 243, distance: 11.9
click at [509, 237] on div "Change Background Video Image Color Gallery Choose File No file chosen Aspect R…" at bounding box center [593, 312] width 317 height 255
click at [523, 251] on div "Video Image Color Gallery Choose File No file chosen Aspect Ratio 16:9 **** ***…" at bounding box center [594, 309] width 286 height 146
click at [508, 242] on div "Image" at bounding box center [521, 241] width 42 height 10
click at [504, 241] on button "Image" at bounding box center [505, 241] width 10 height 10
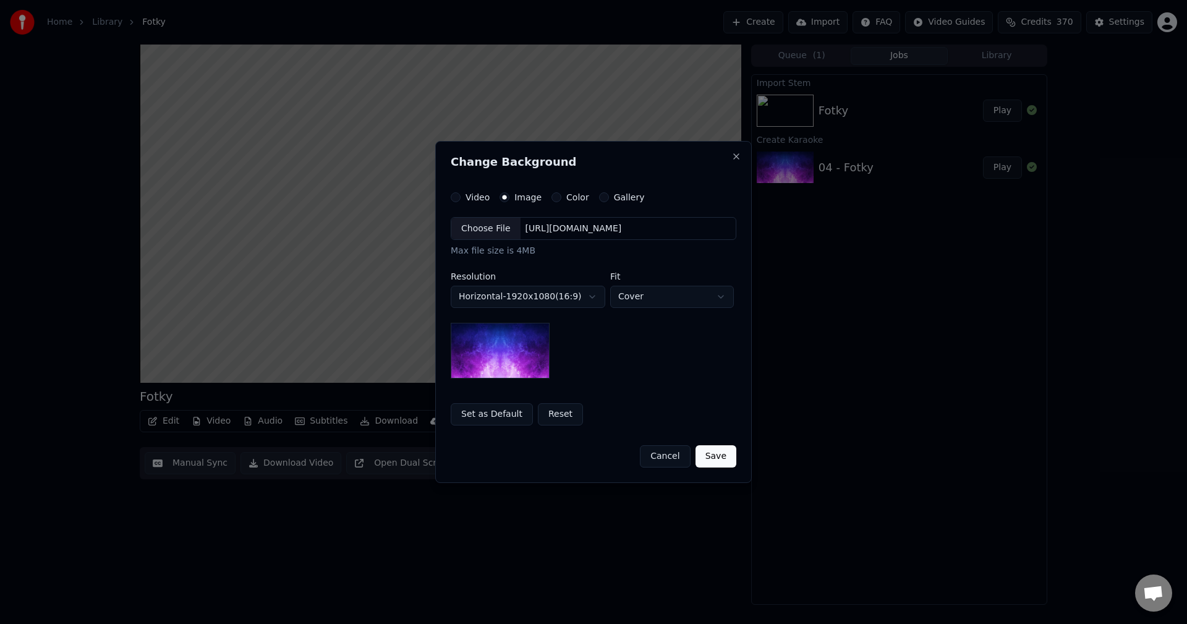
click at [576, 239] on div "Choose File [URL][DOMAIN_NAME]" at bounding box center [594, 228] width 286 height 23
click at [574, 293] on body "**********" at bounding box center [593, 312] width 1187 height 624
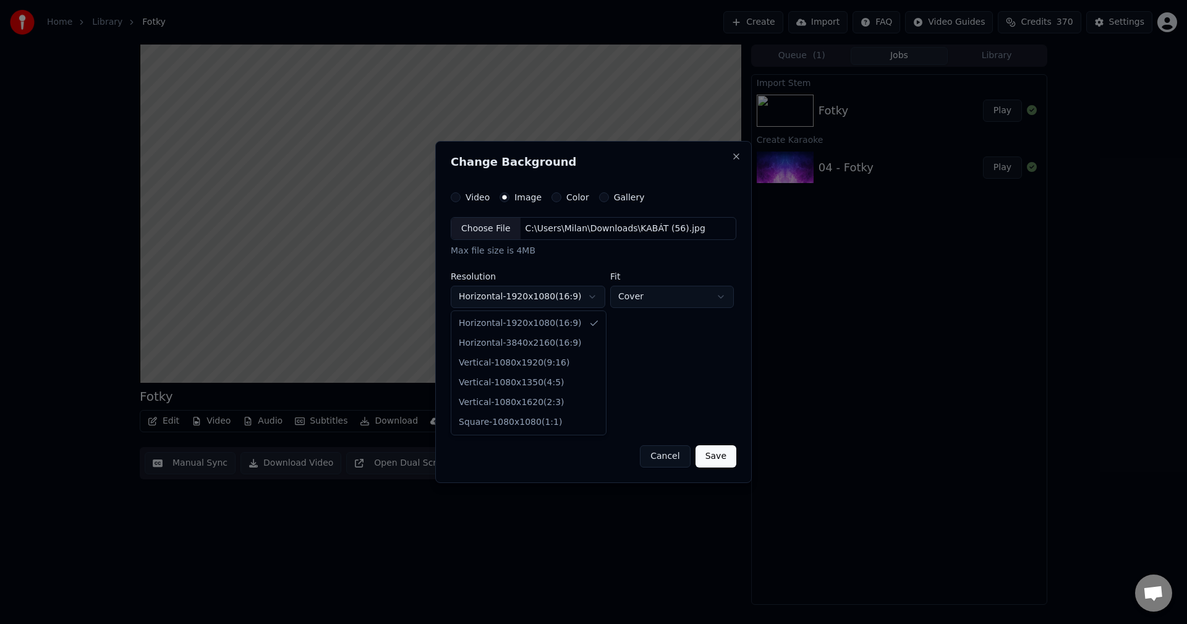
select select "*********"
click at [720, 457] on button "Save" at bounding box center [716, 456] width 41 height 22
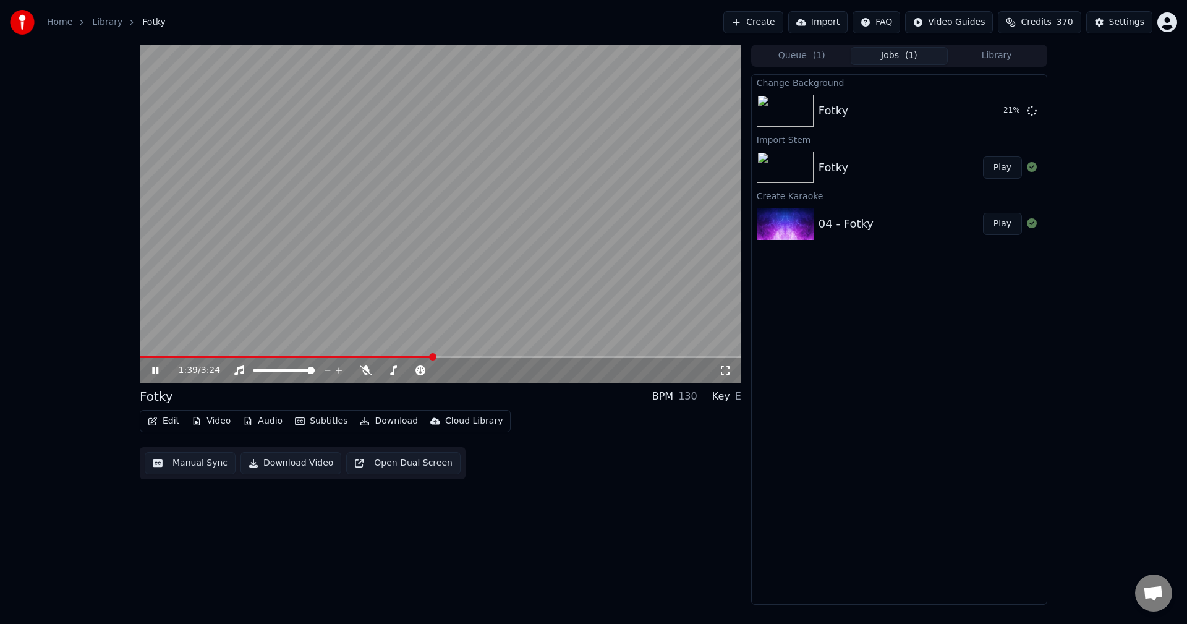
click at [155, 373] on icon at bounding box center [155, 370] width 6 height 7
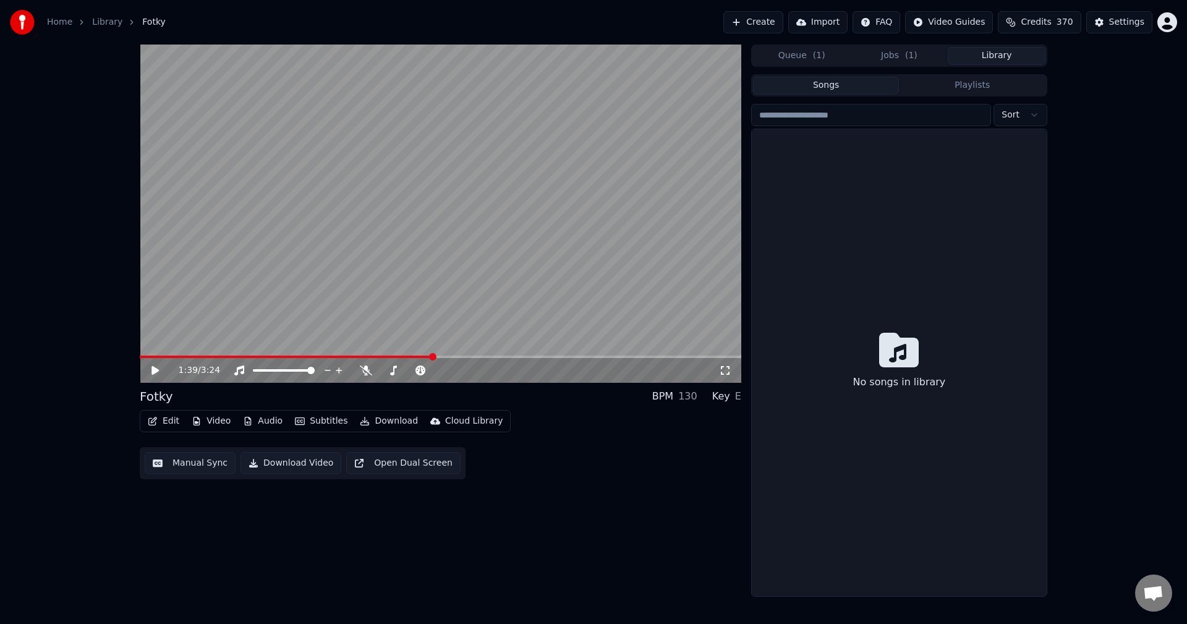
click at [1003, 53] on button "Library" at bounding box center [997, 56] width 98 height 18
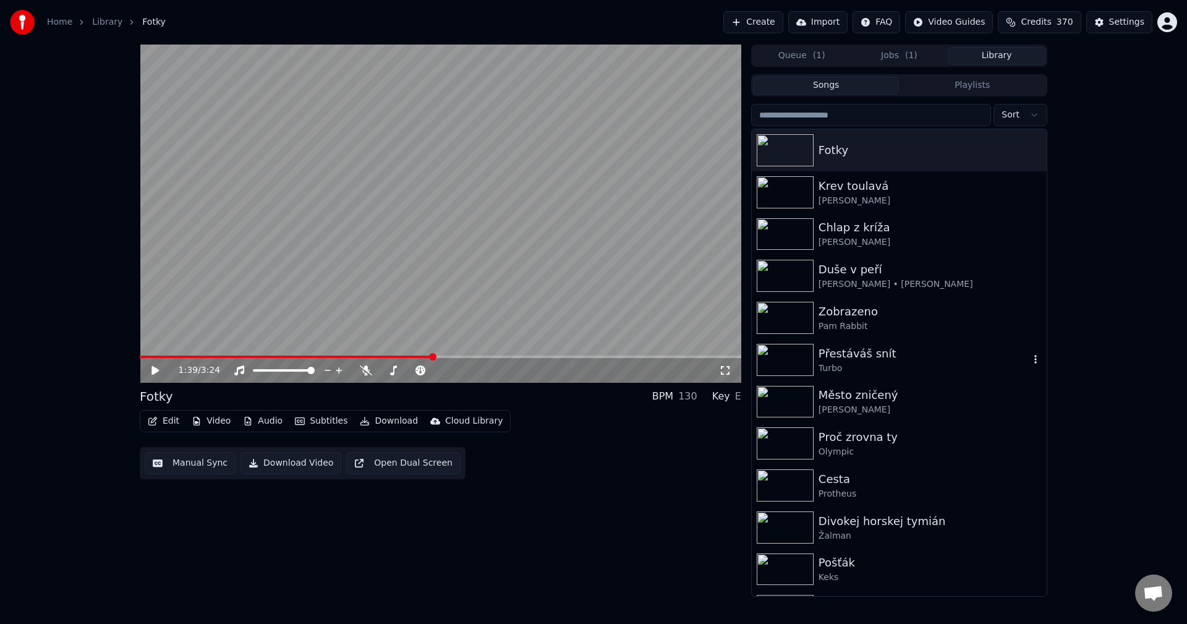
click at [940, 360] on div "Přestáváš snít" at bounding box center [924, 353] width 211 height 17
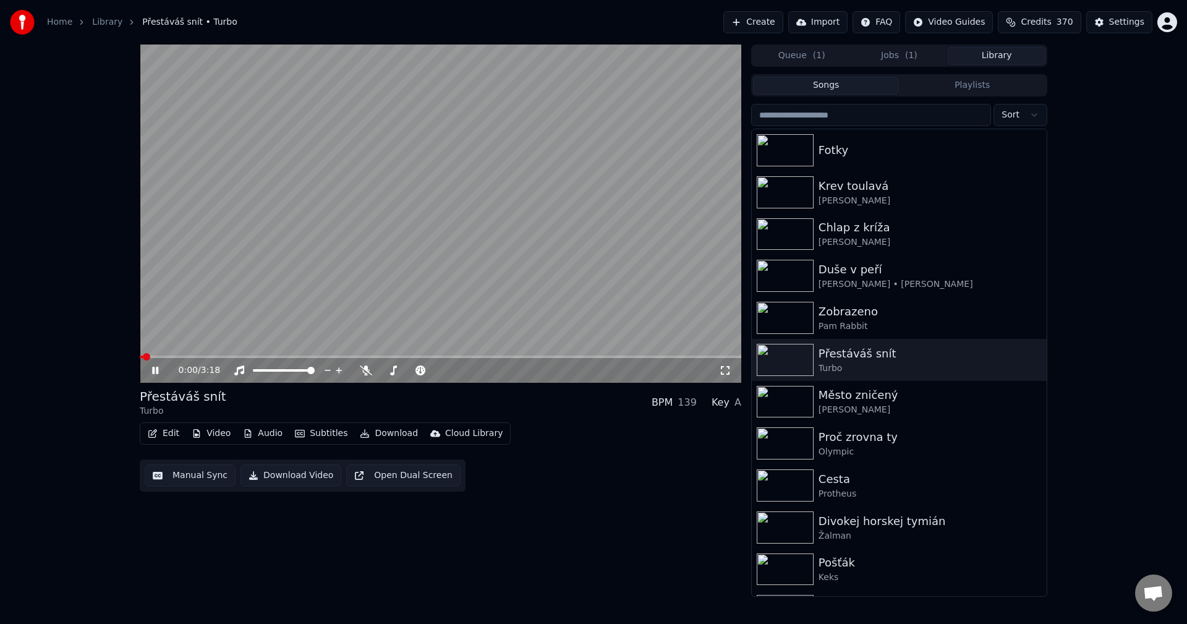
click at [159, 373] on icon at bounding box center [164, 370] width 29 height 10
click at [215, 436] on button "Video" at bounding box center [211, 433] width 49 height 17
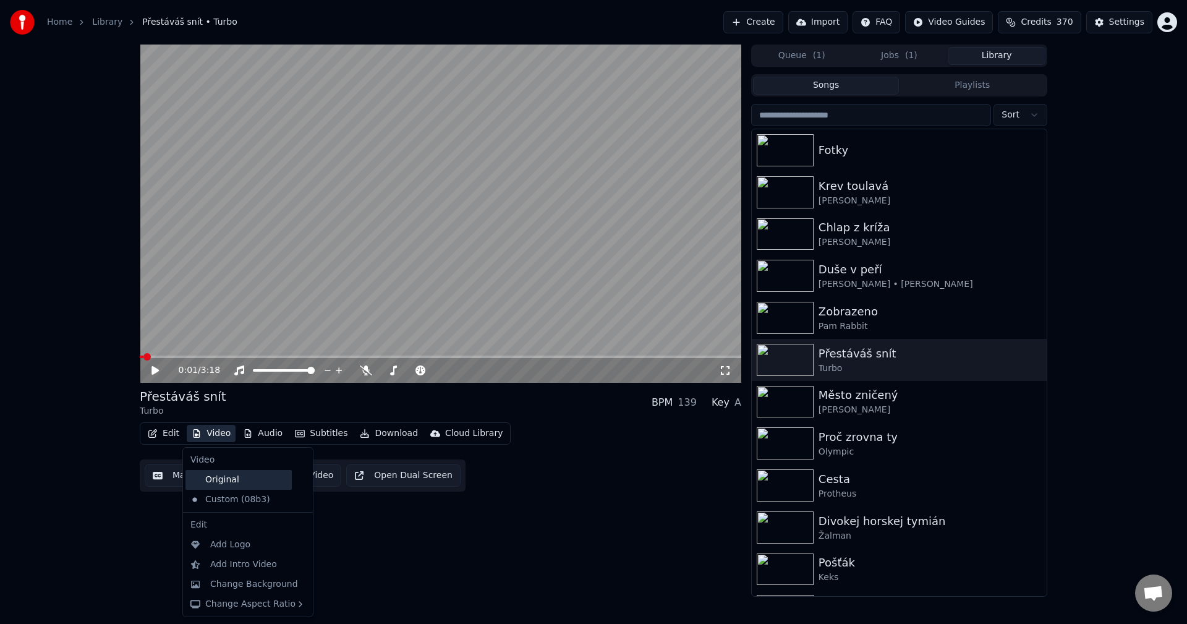
click at [216, 484] on div "Original" at bounding box center [238, 480] width 106 height 20
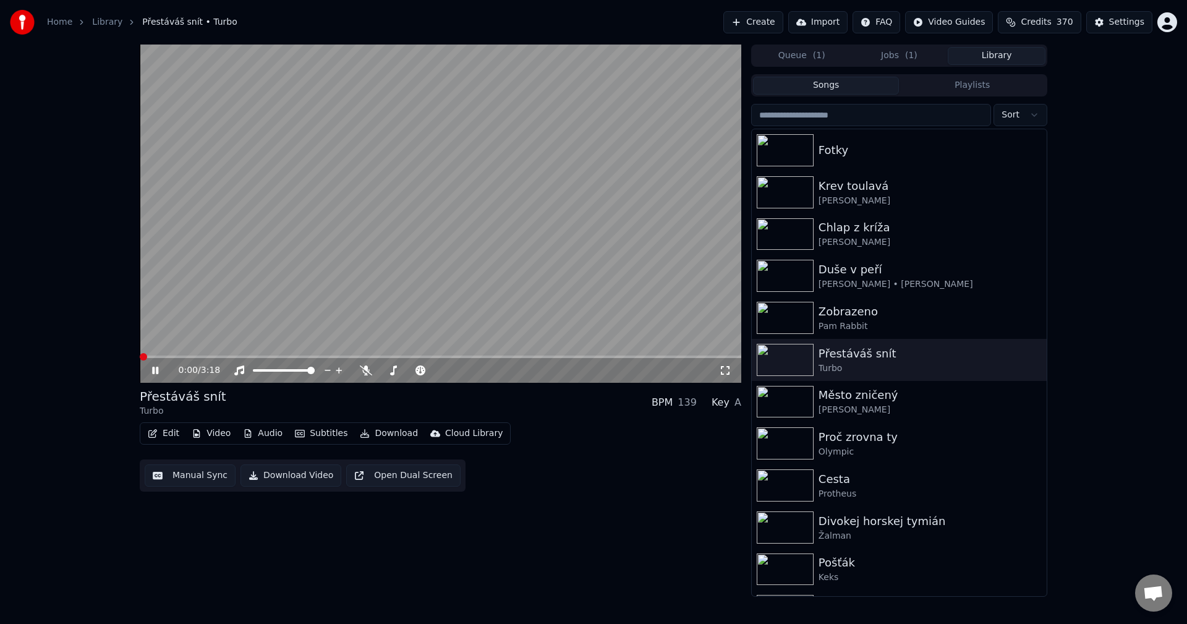
click at [263, 430] on button "Audio" at bounding box center [262, 433] width 49 height 17
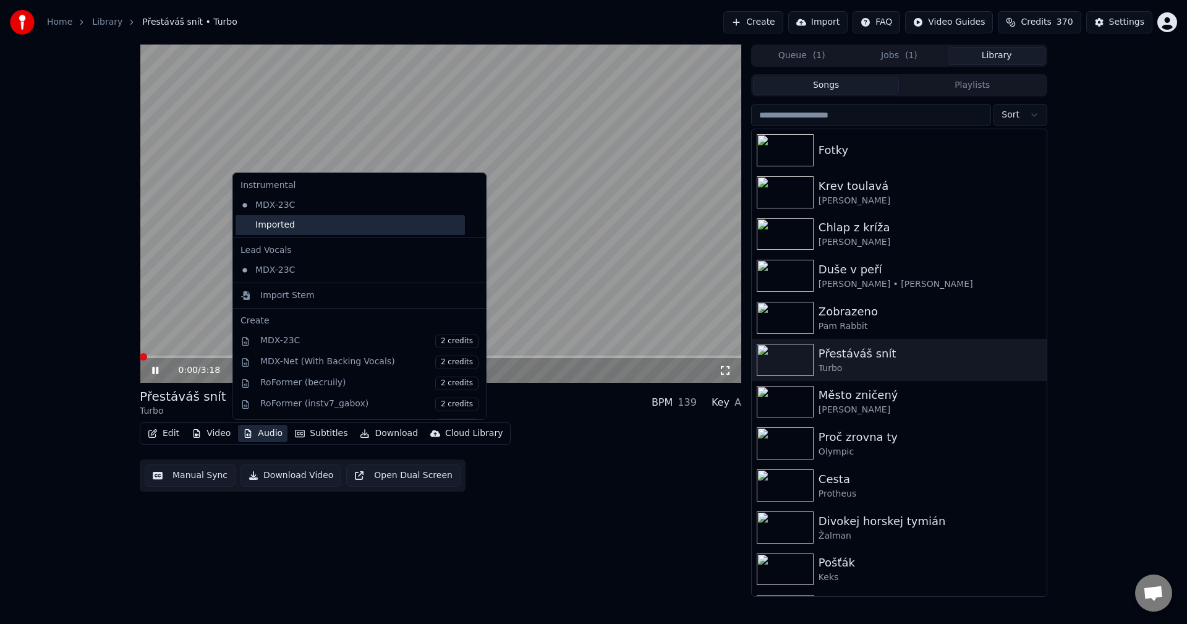
click at [303, 224] on div "Imported" at bounding box center [350, 225] width 229 height 20
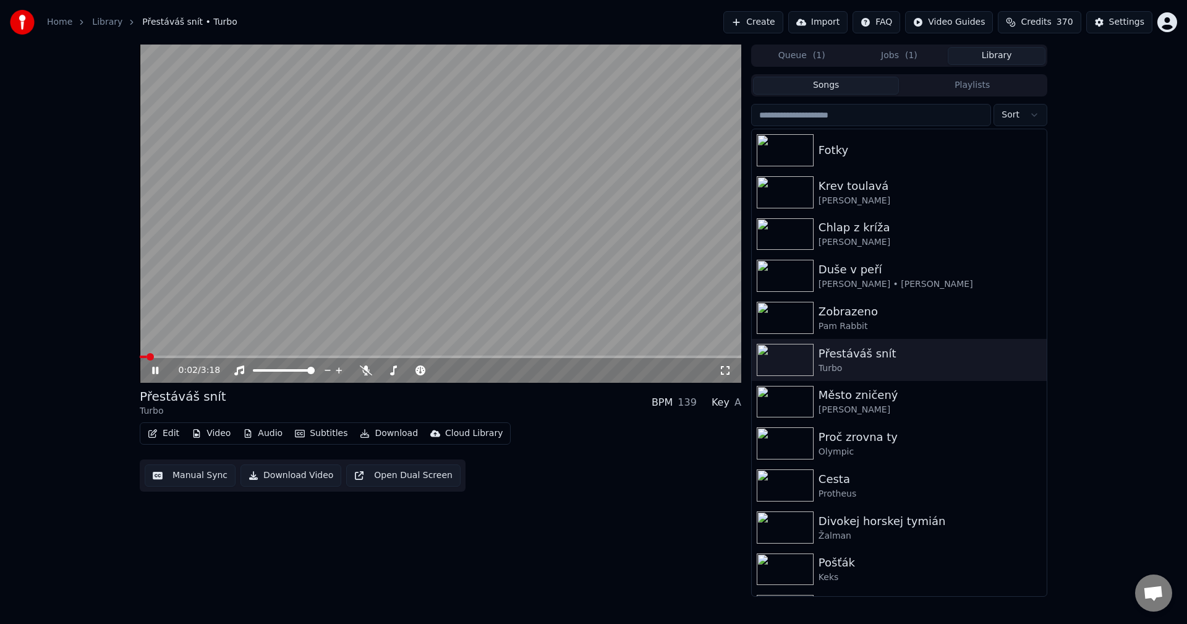
click at [156, 368] on icon at bounding box center [164, 370] width 29 height 10
click at [451, 435] on div "Cloud Library" at bounding box center [473, 433] width 57 height 12
click at [467, 461] on div "Upload to Cloud Library" at bounding box center [491, 460] width 102 height 12
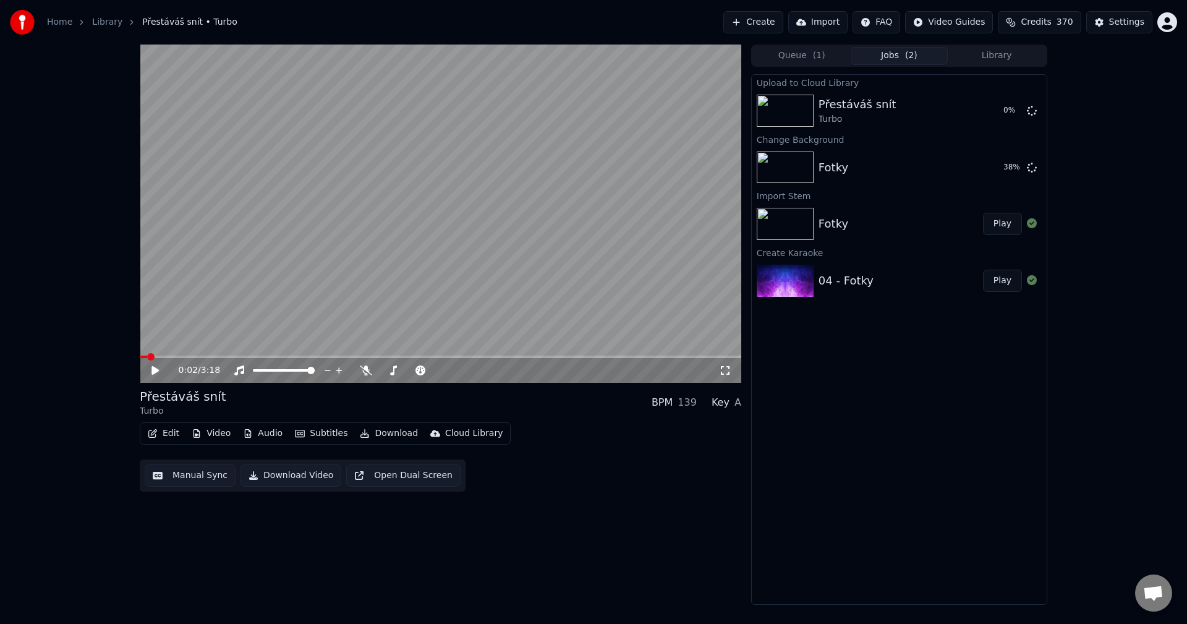
click at [472, 435] on div "Cloud Library" at bounding box center [473, 433] width 57 height 12
click at [483, 474] on div "Open Cloud Library" at bounding box center [481, 480] width 83 height 12
click at [821, 55] on span "( 1 )" at bounding box center [819, 55] width 12 height 12
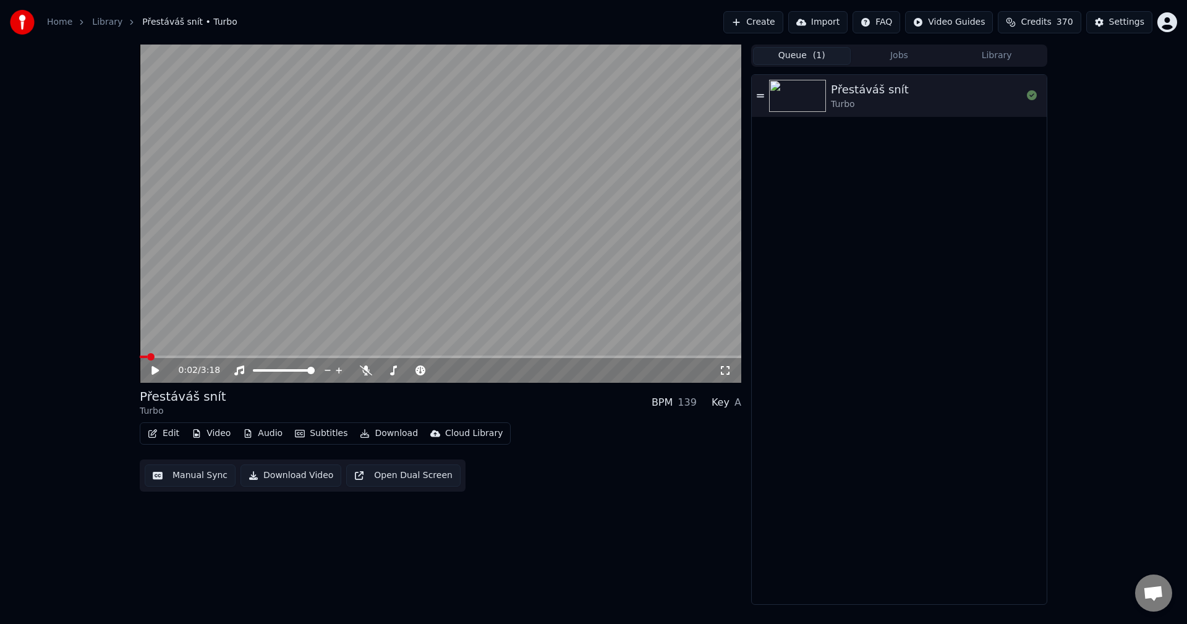
click at [989, 58] on button "Library" at bounding box center [997, 56] width 98 height 18
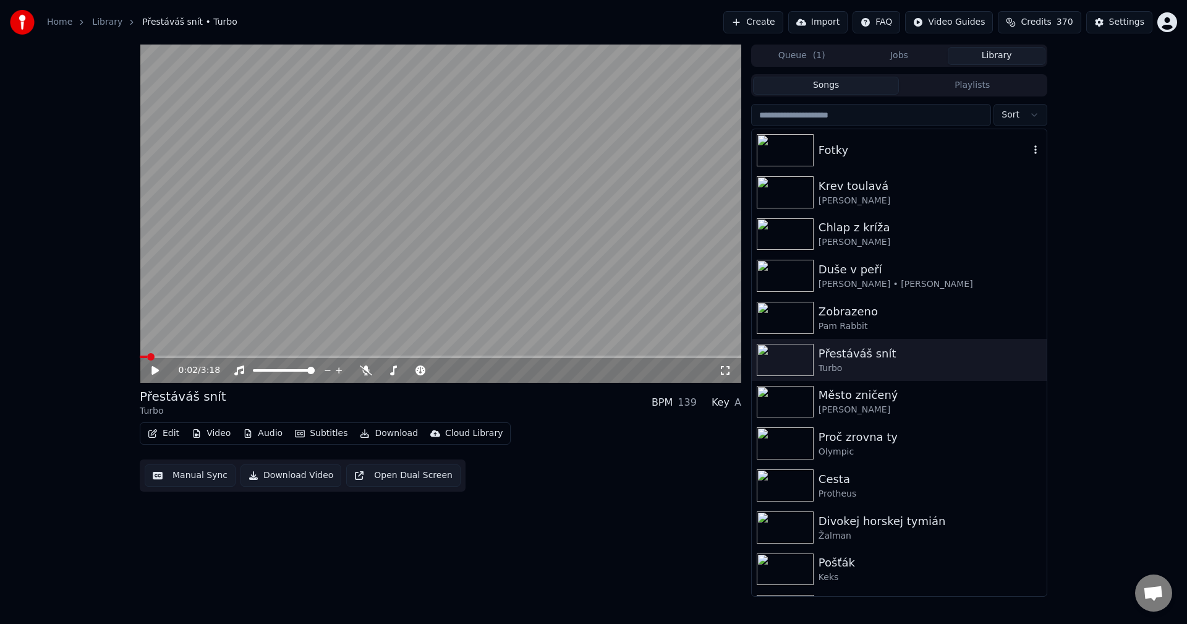
click at [878, 150] on div "Fotky" at bounding box center [924, 150] width 211 height 17
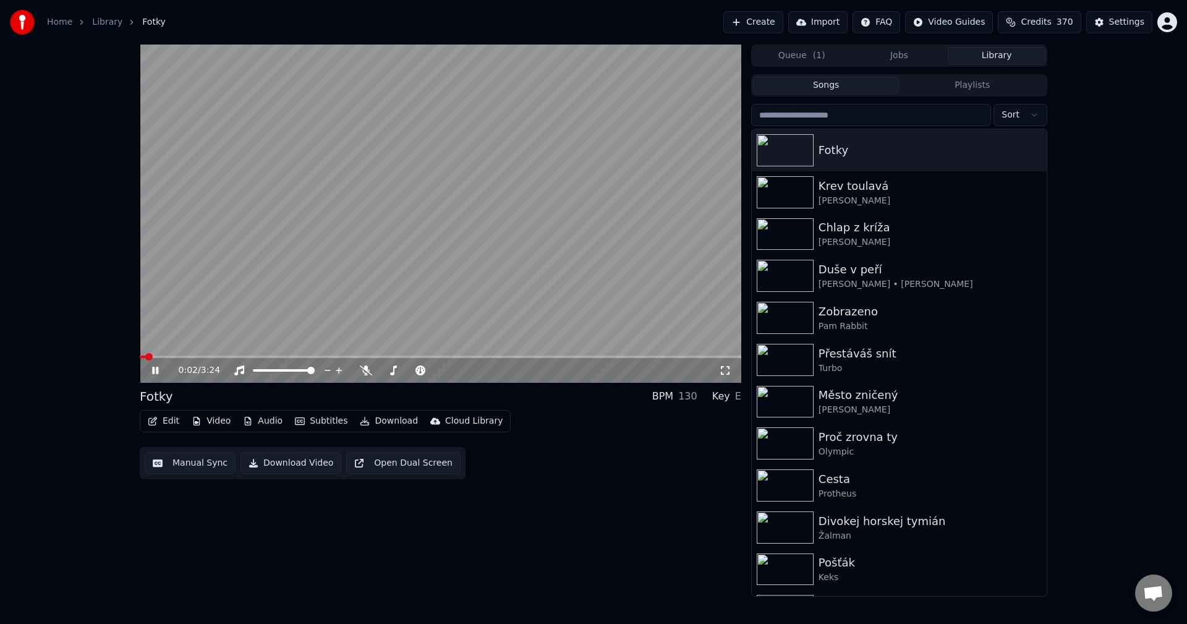
click at [155, 366] on icon at bounding box center [164, 370] width 29 height 10
click at [265, 419] on button "Audio" at bounding box center [262, 420] width 49 height 17
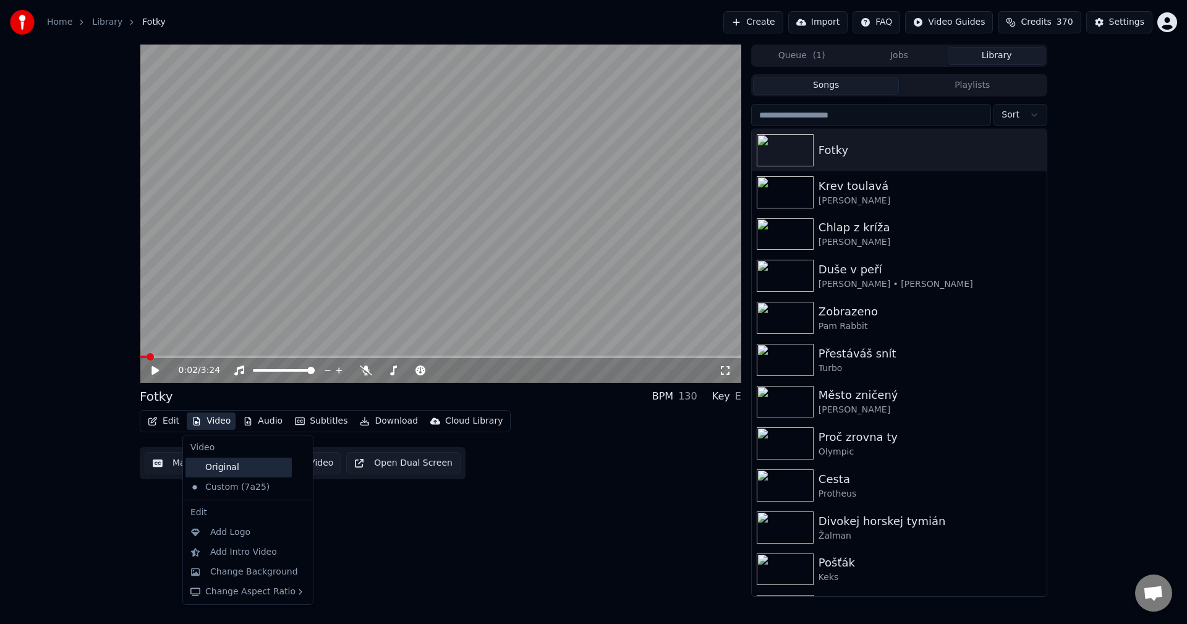
click at [215, 466] on div "Original" at bounding box center [238, 468] width 106 height 20
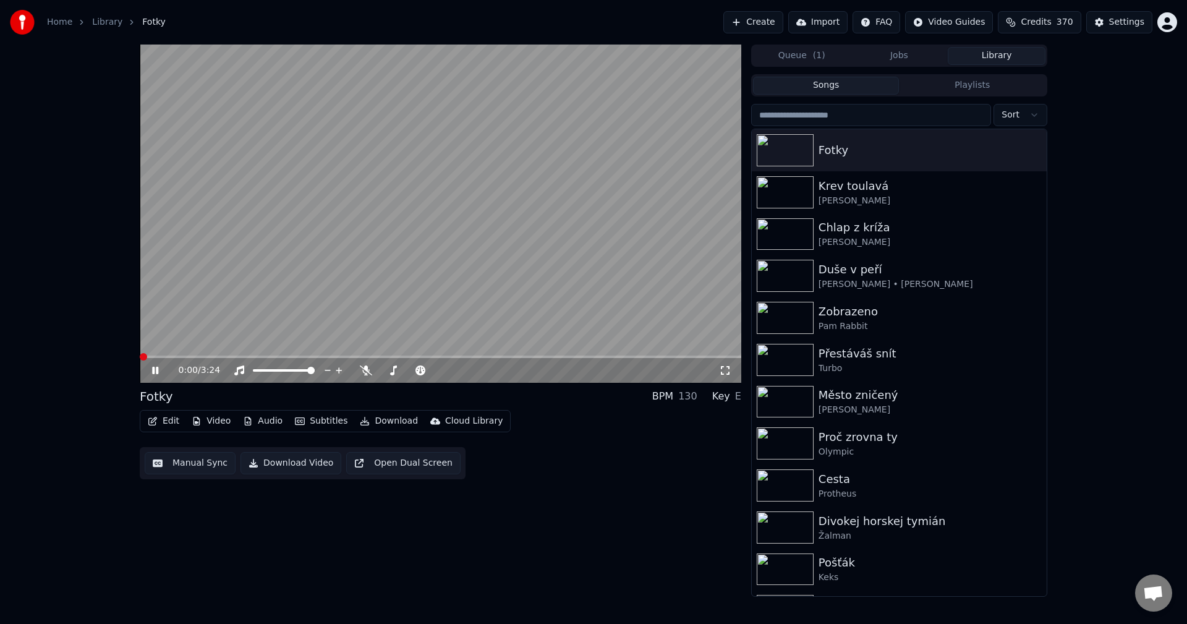
click at [157, 372] on icon at bounding box center [155, 370] width 6 height 7
click at [462, 417] on div "Cloud Library" at bounding box center [473, 421] width 57 height 12
click at [462, 461] on div "Open Cloud Library" at bounding box center [481, 468] width 132 height 20
click at [778, 25] on button "Create" at bounding box center [753, 22] width 60 height 22
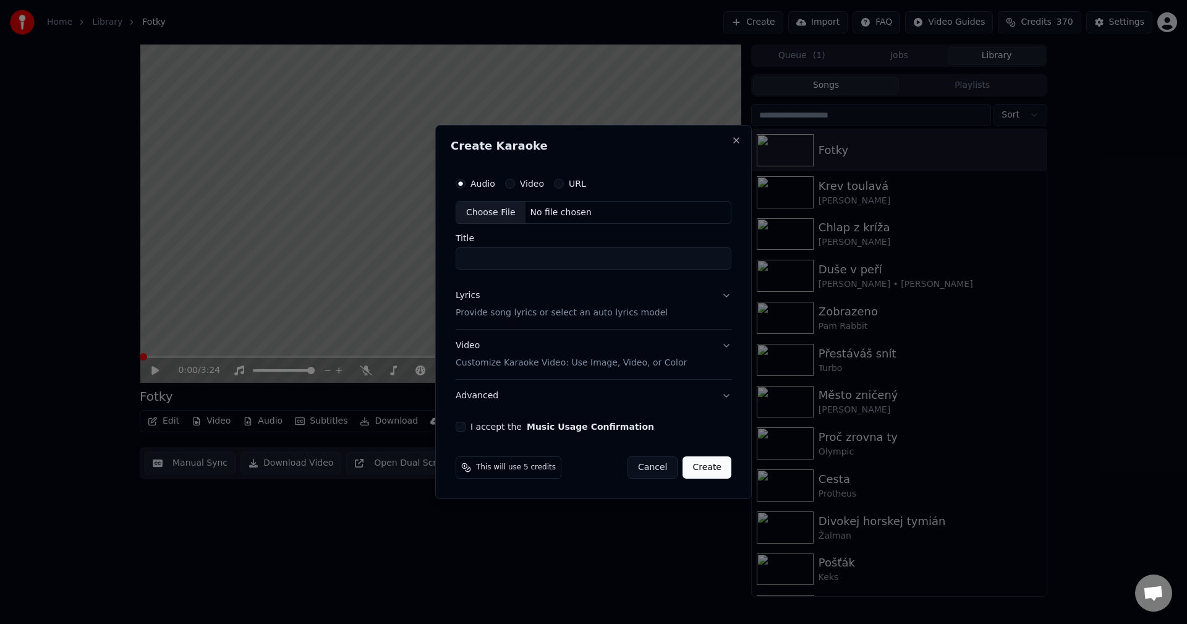
click at [542, 212] on div "No file chosen" at bounding box center [561, 212] width 71 height 12
type input "**********"
click at [479, 301] on div "Lyrics Provide song lyrics or select an auto lyrics model" at bounding box center [559, 305] width 212 height 30
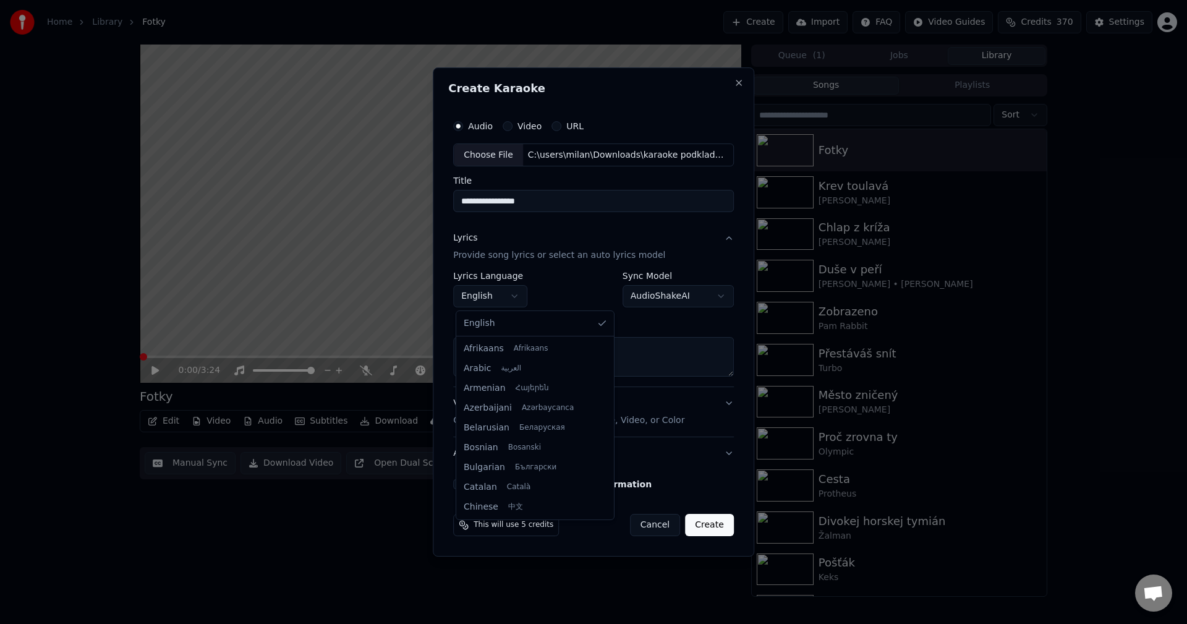
click at [506, 298] on body "**********" at bounding box center [593, 312] width 1187 height 624
select select "**"
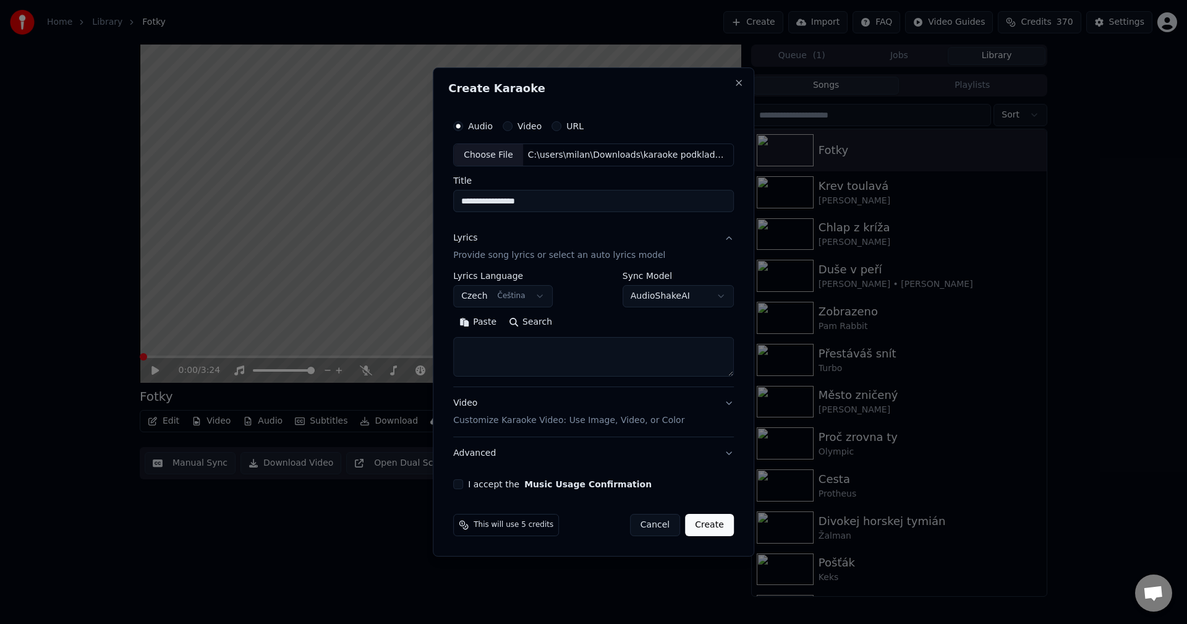
click at [485, 321] on button "Paste" at bounding box center [477, 323] width 49 height 20
click at [577, 325] on button "Expand" at bounding box center [587, 323] width 58 height 20
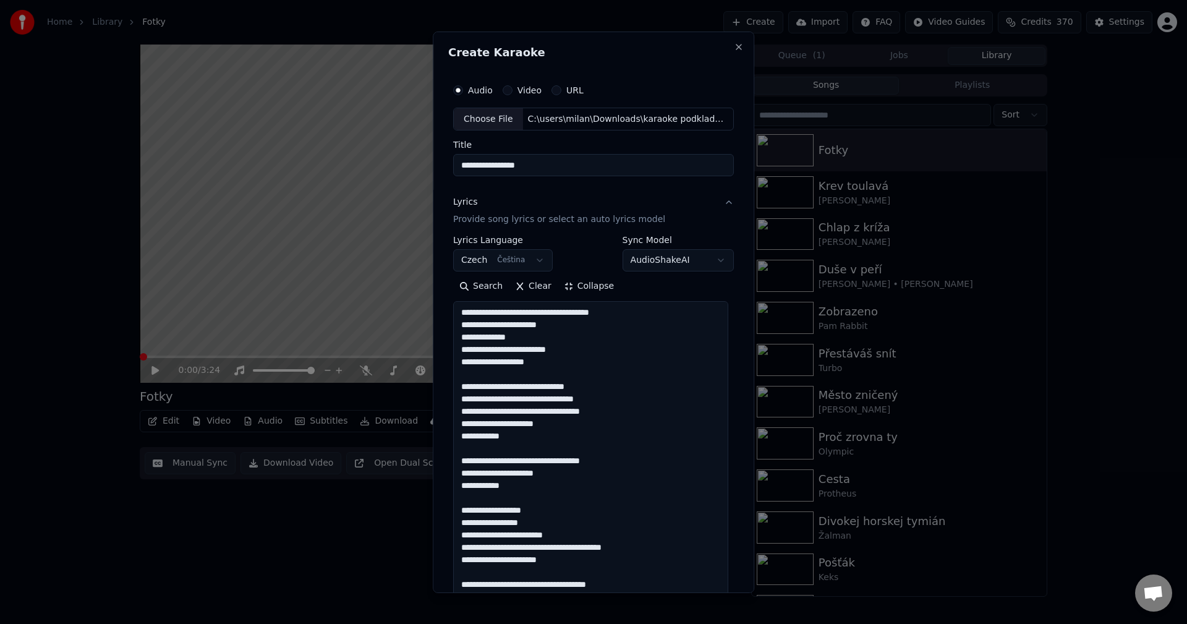
click at [575, 364] on textarea at bounding box center [590, 602] width 275 height 603
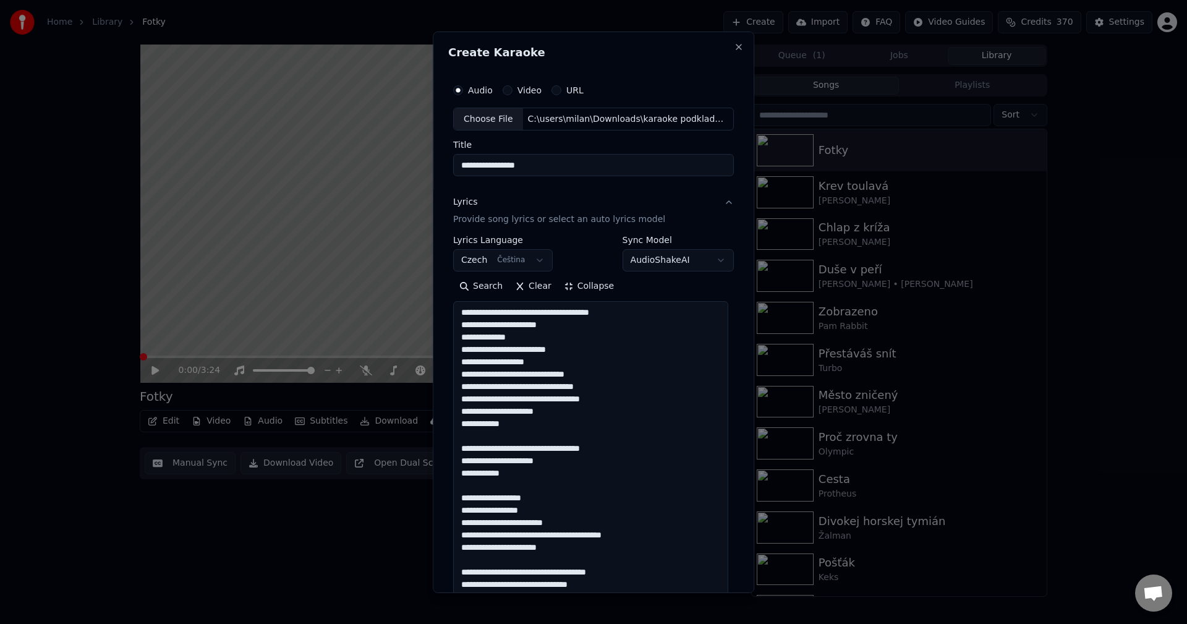
click at [548, 426] on textarea at bounding box center [590, 602] width 275 height 603
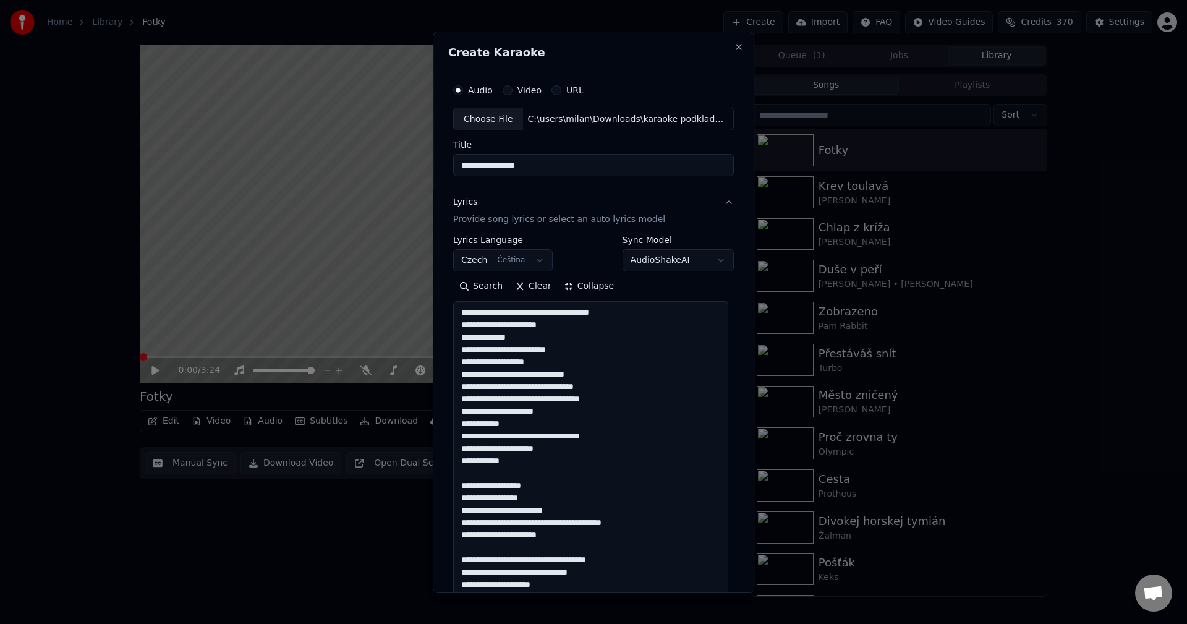
click at [548, 464] on textarea at bounding box center [590, 602] width 275 height 603
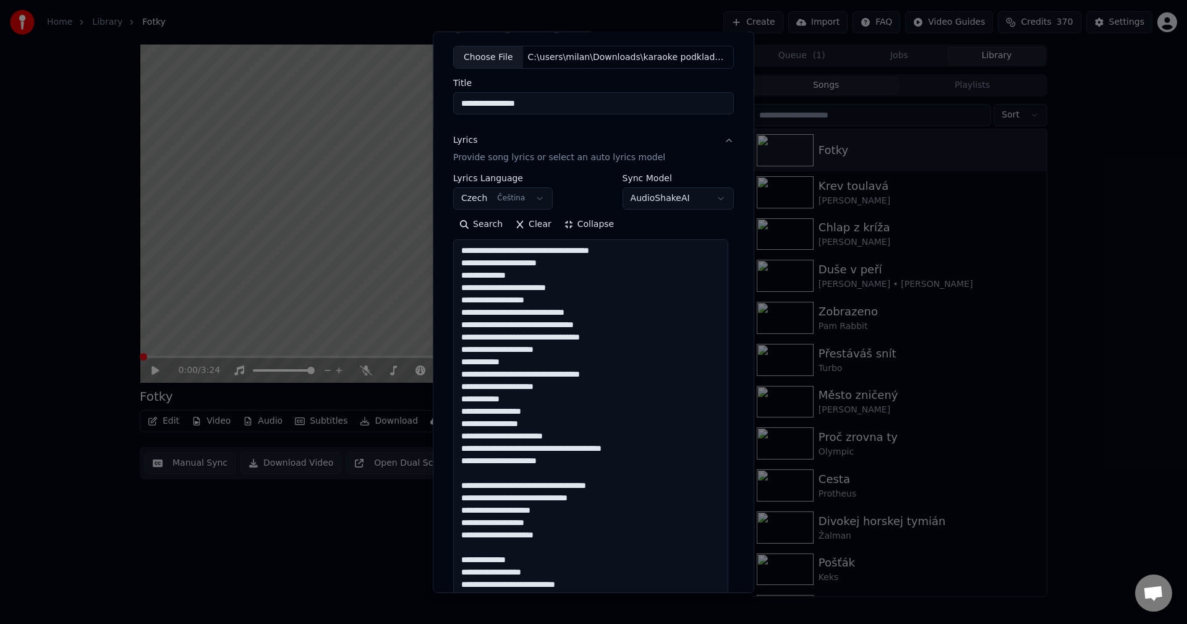
click at [572, 461] on textarea at bounding box center [590, 540] width 275 height 603
click at [566, 529] on textarea at bounding box center [590, 540] width 275 height 603
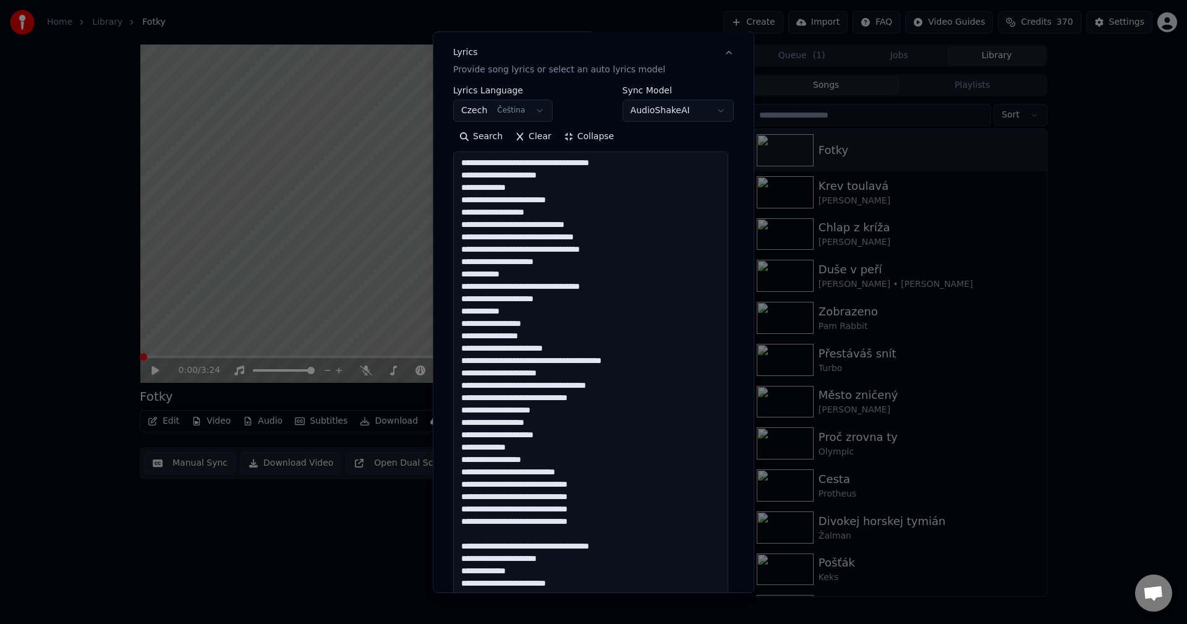
scroll to position [185, 0]
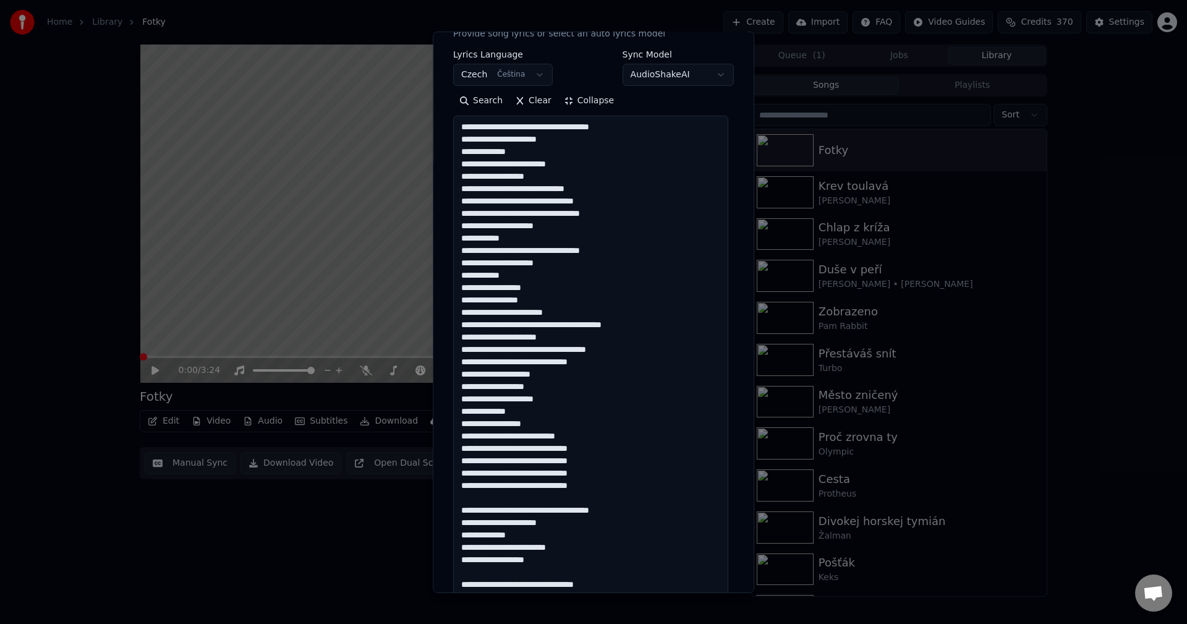
click at [610, 480] on textarea at bounding box center [590, 417] width 275 height 603
click at [562, 551] on textarea at bounding box center [590, 417] width 275 height 603
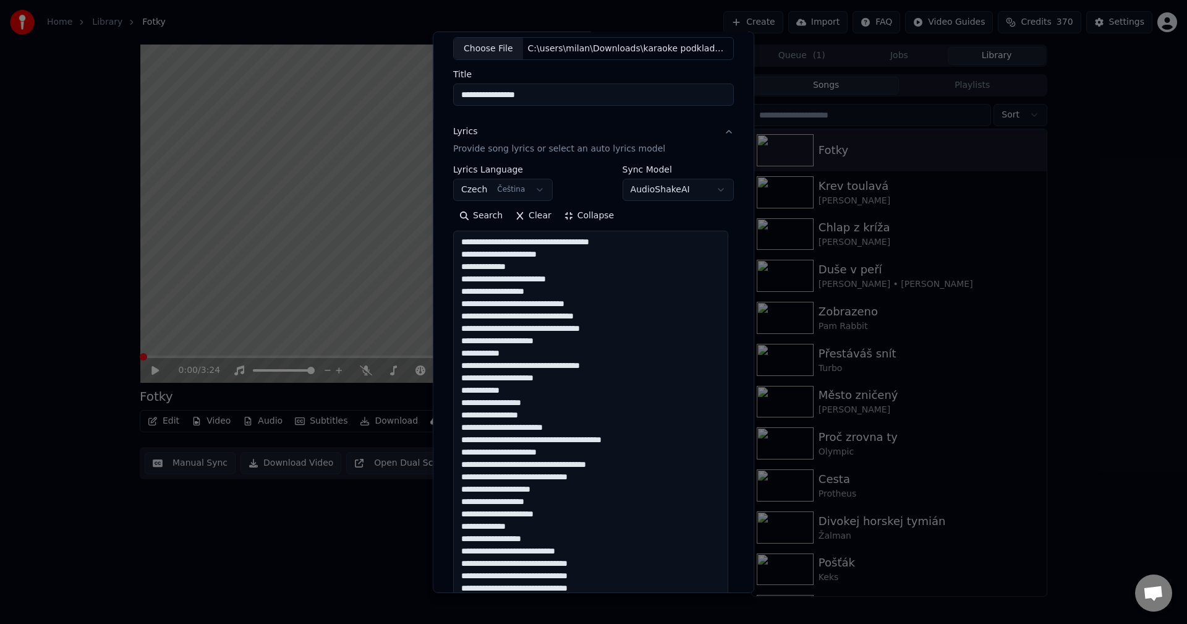
scroll to position [58, 0]
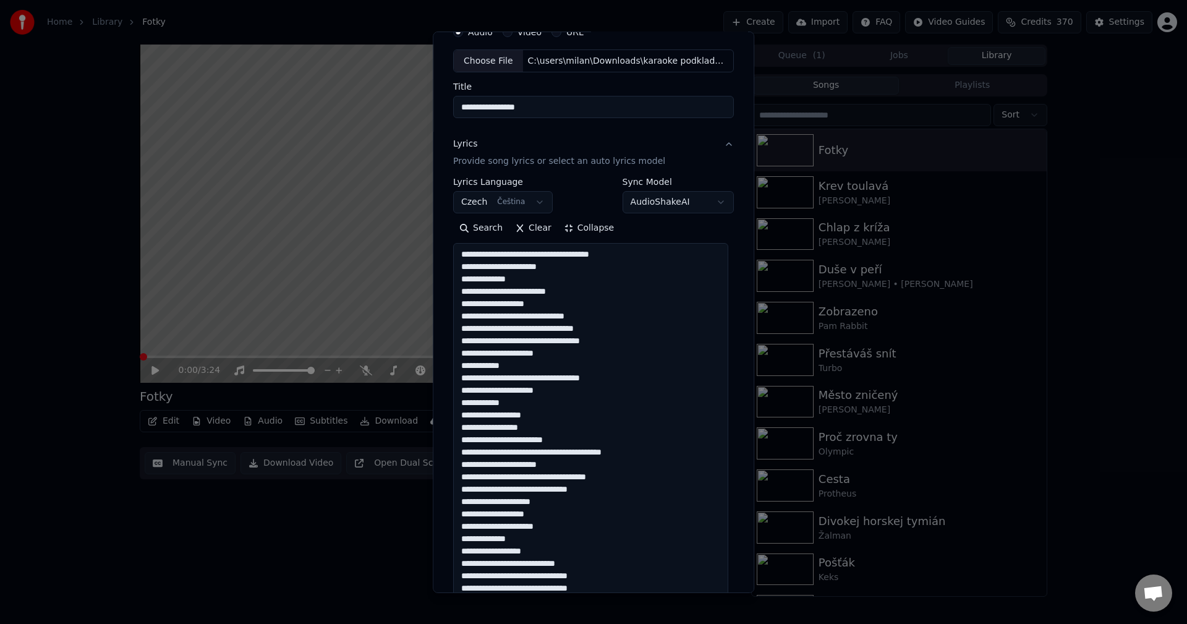
type textarea "**********"
click at [665, 202] on body "**********" at bounding box center [593, 312] width 1187 height 624
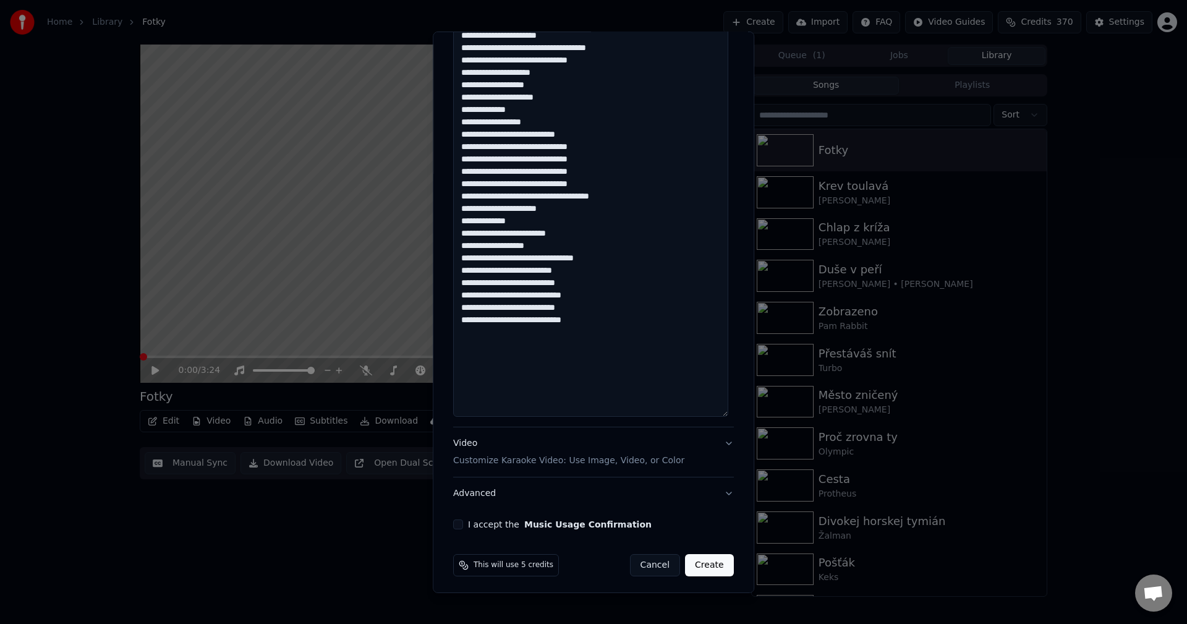
scroll to position [491, 0]
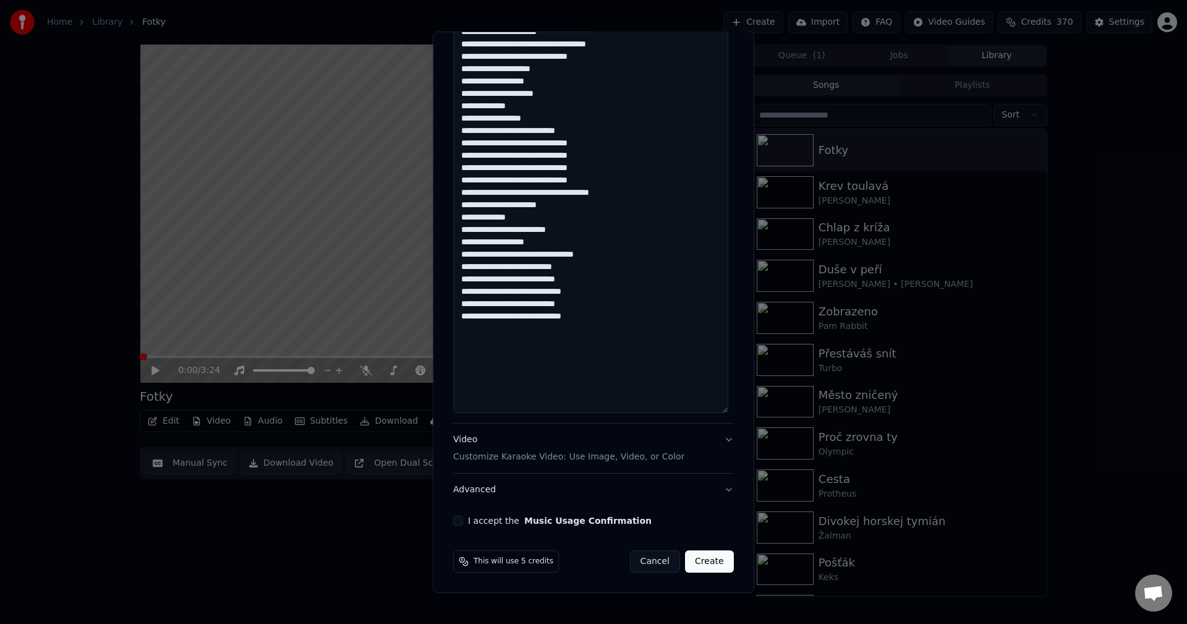
click at [458, 519] on button "I accept the Music Usage Confirmation" at bounding box center [458, 521] width 10 height 10
click at [710, 561] on button "Create" at bounding box center [709, 561] width 49 height 22
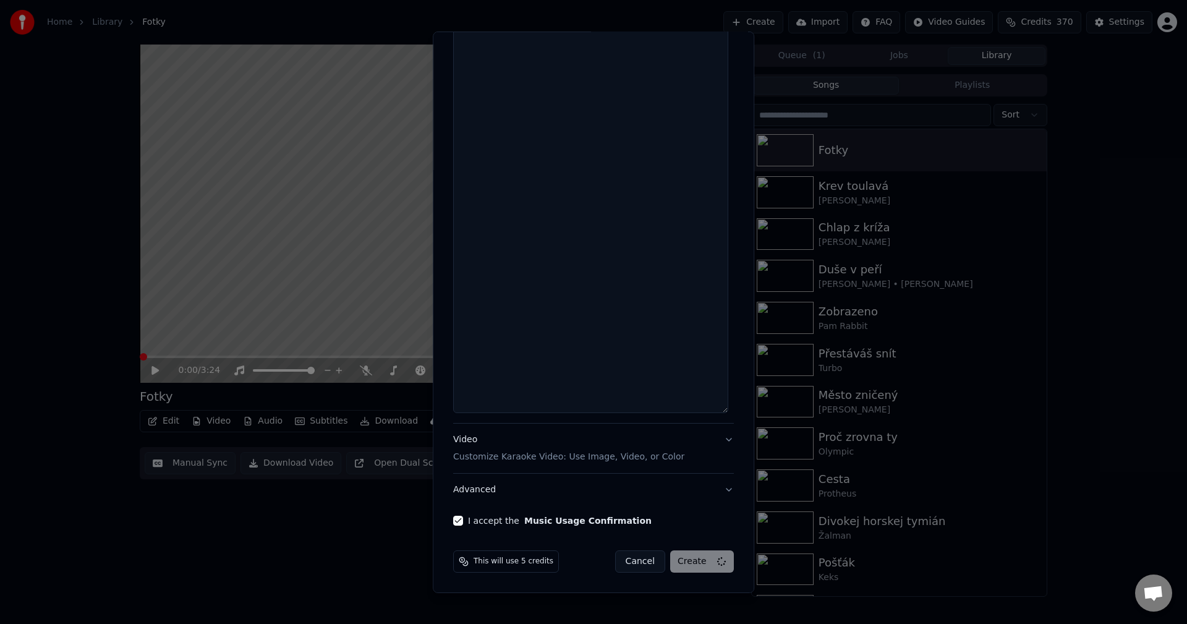
select select
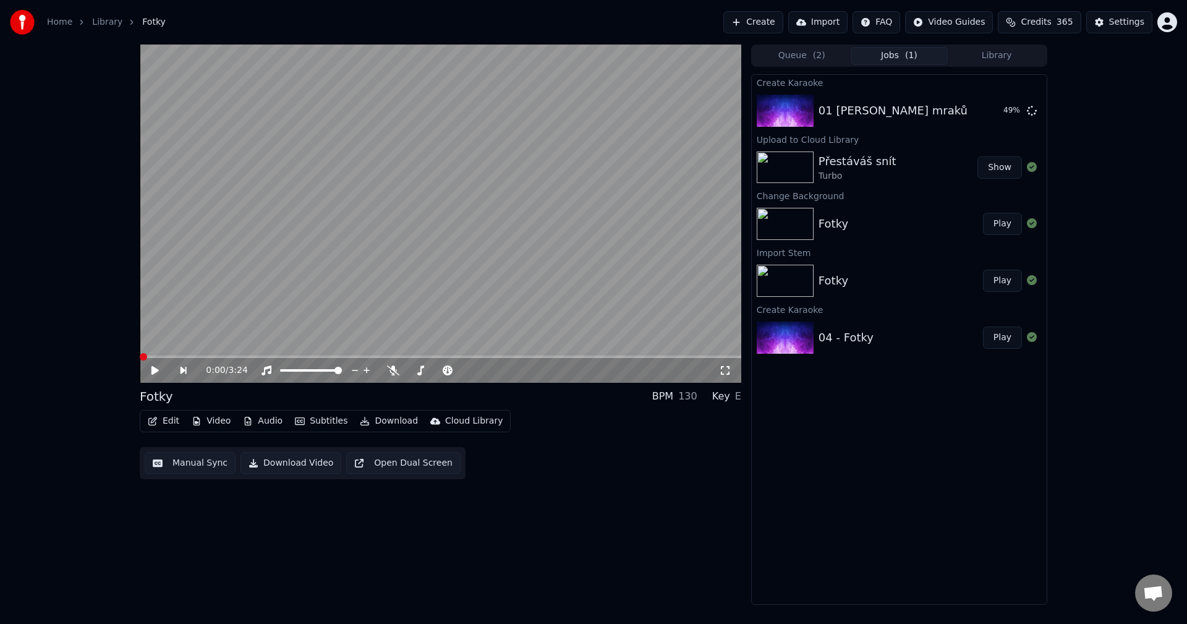
click at [1011, 56] on button "Library" at bounding box center [997, 56] width 98 height 18
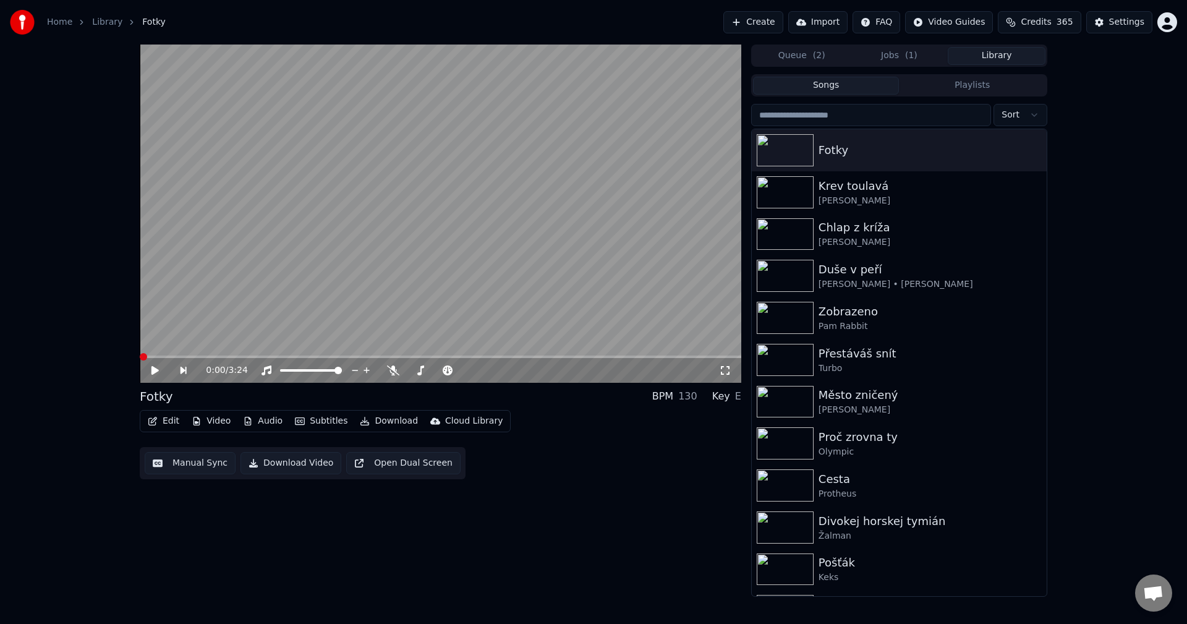
click at [890, 48] on button "Jobs ( 1 )" at bounding box center [900, 56] width 98 height 18
